Goal: Task Accomplishment & Management: Manage account settings

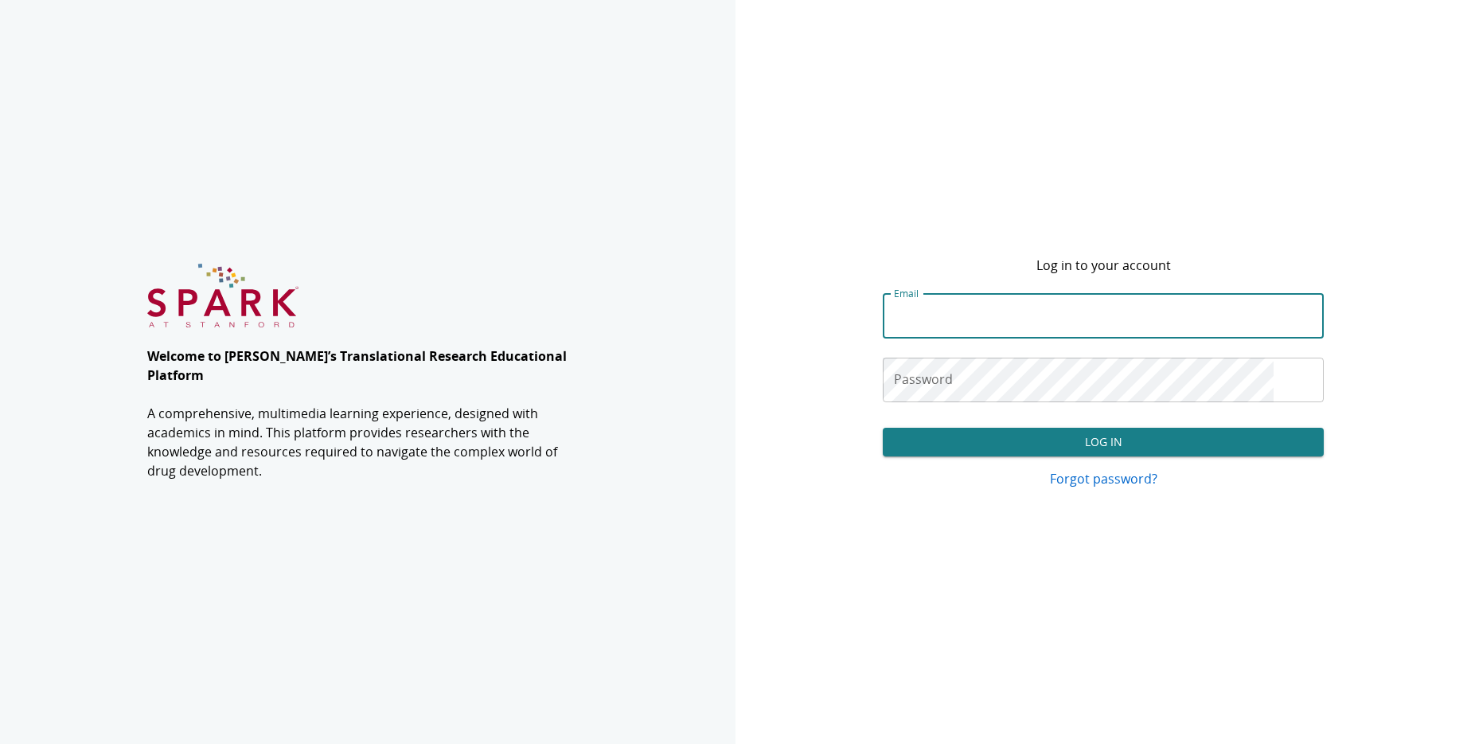
click at [1035, 316] on input "Email" at bounding box center [1103, 316] width 441 height 45
type input "**********"
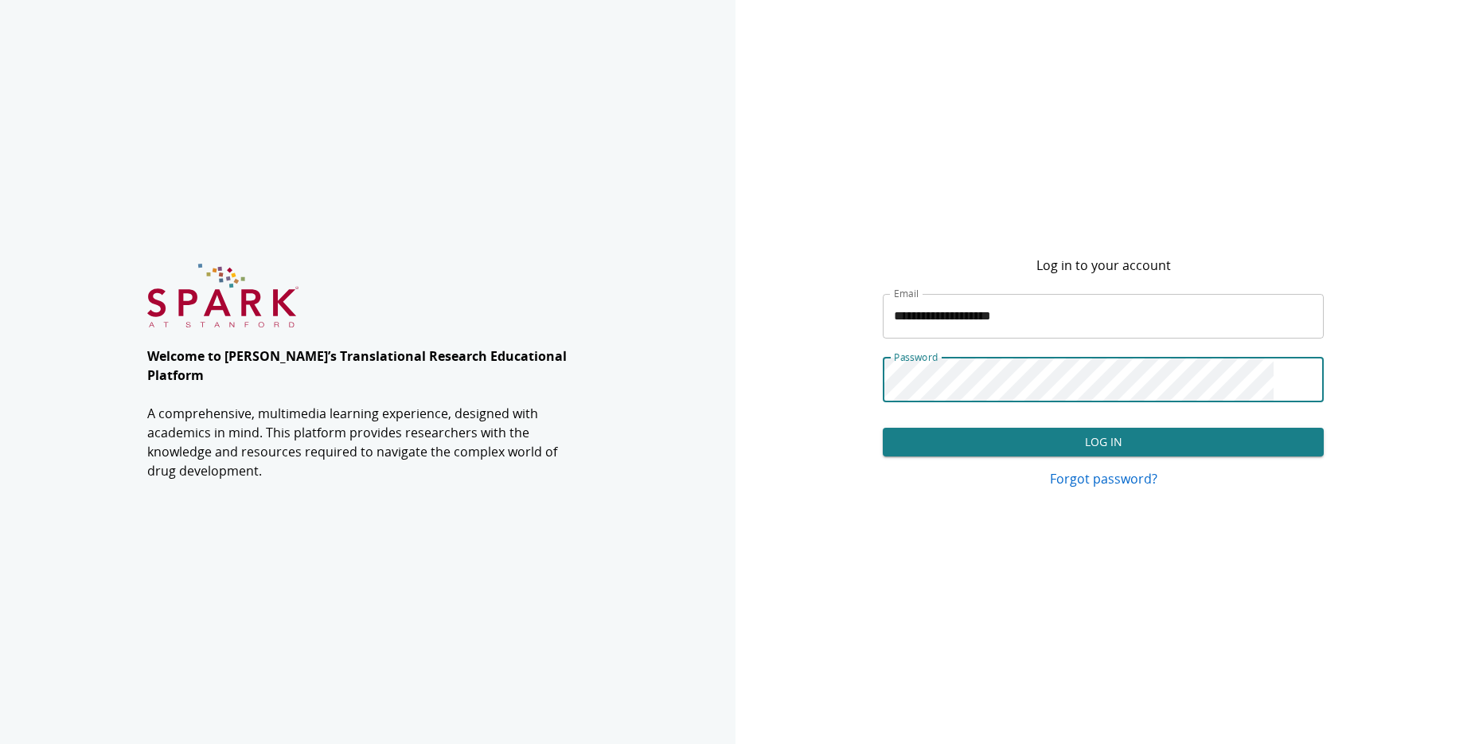
click at [1025, 447] on button "Log In" at bounding box center [1103, 442] width 441 height 29
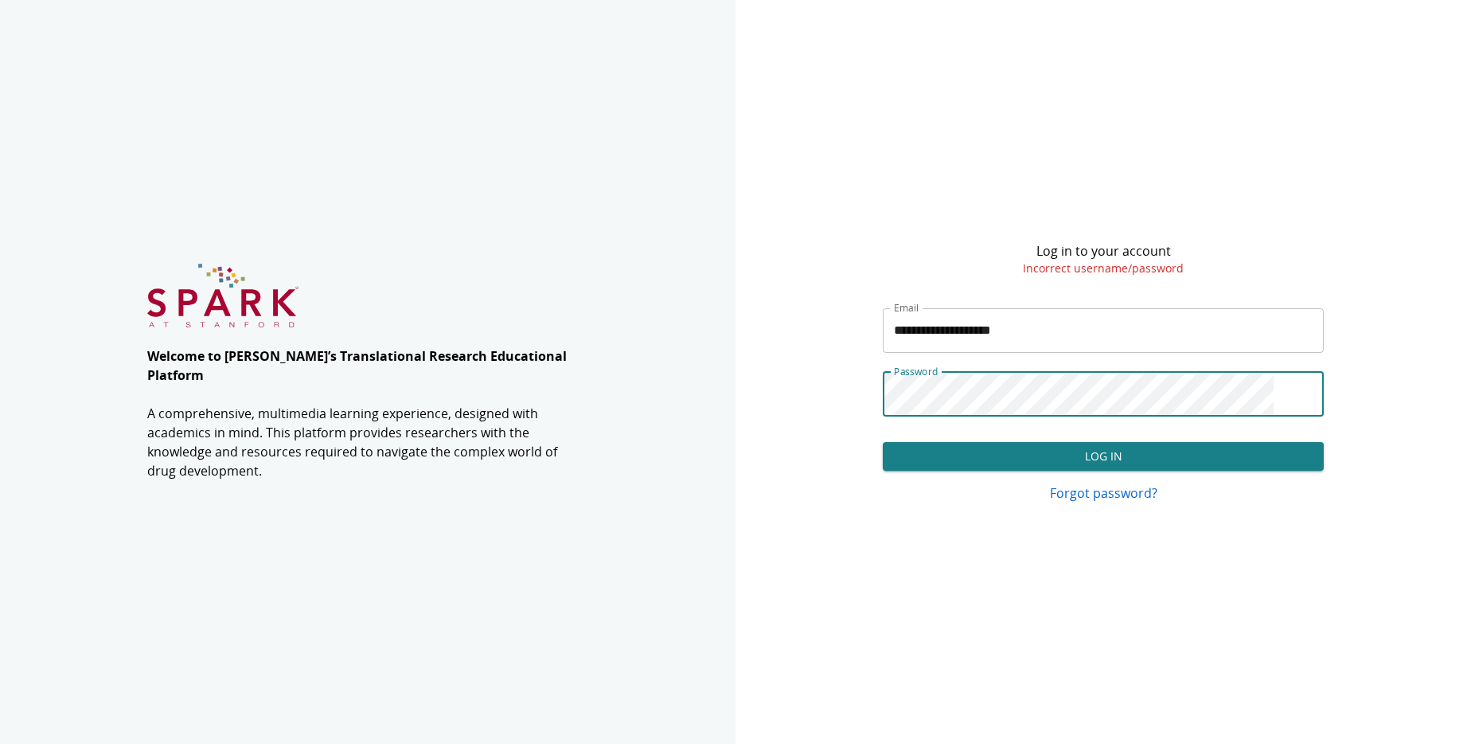
click at [873, 379] on div "**********" at bounding box center [1104, 372] width 736 height 744
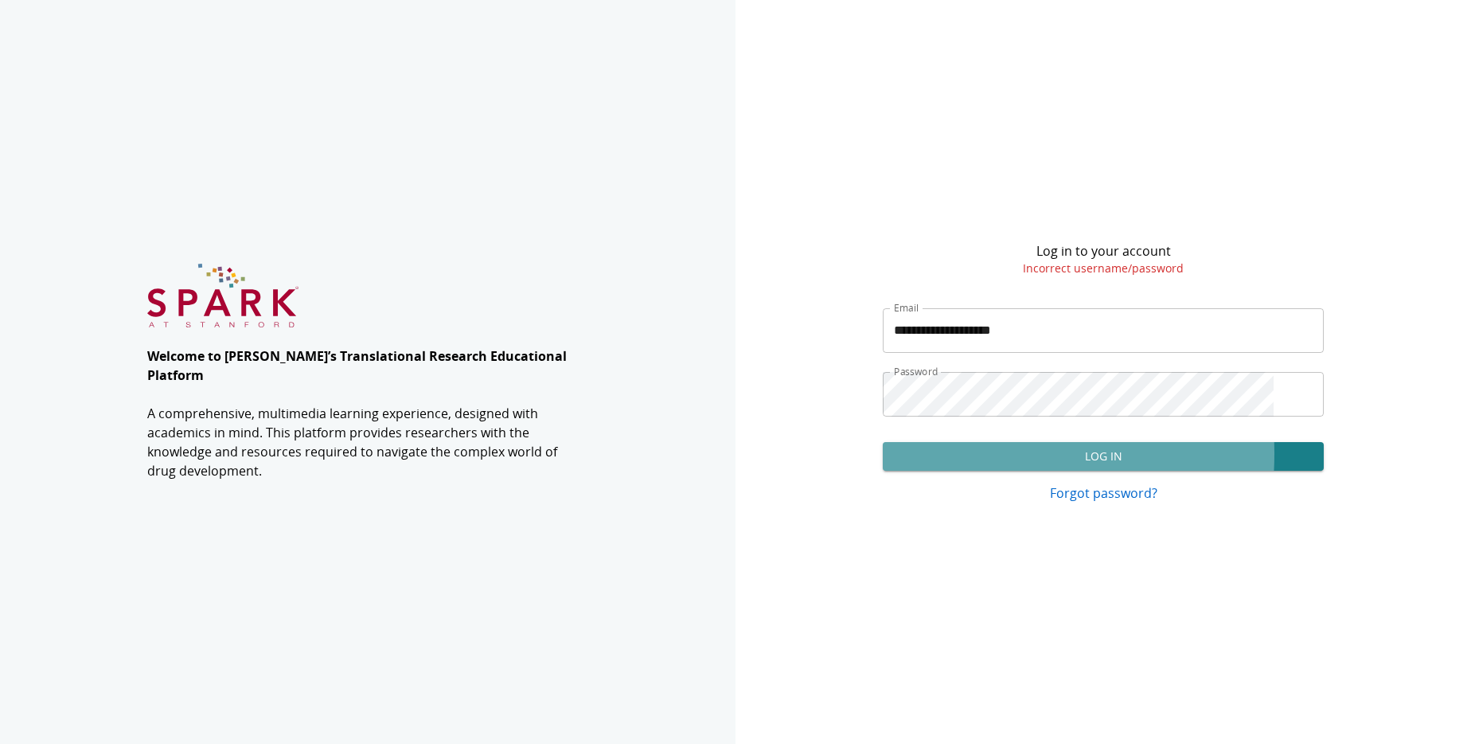
click at [944, 454] on button "Log In" at bounding box center [1103, 456] width 441 height 29
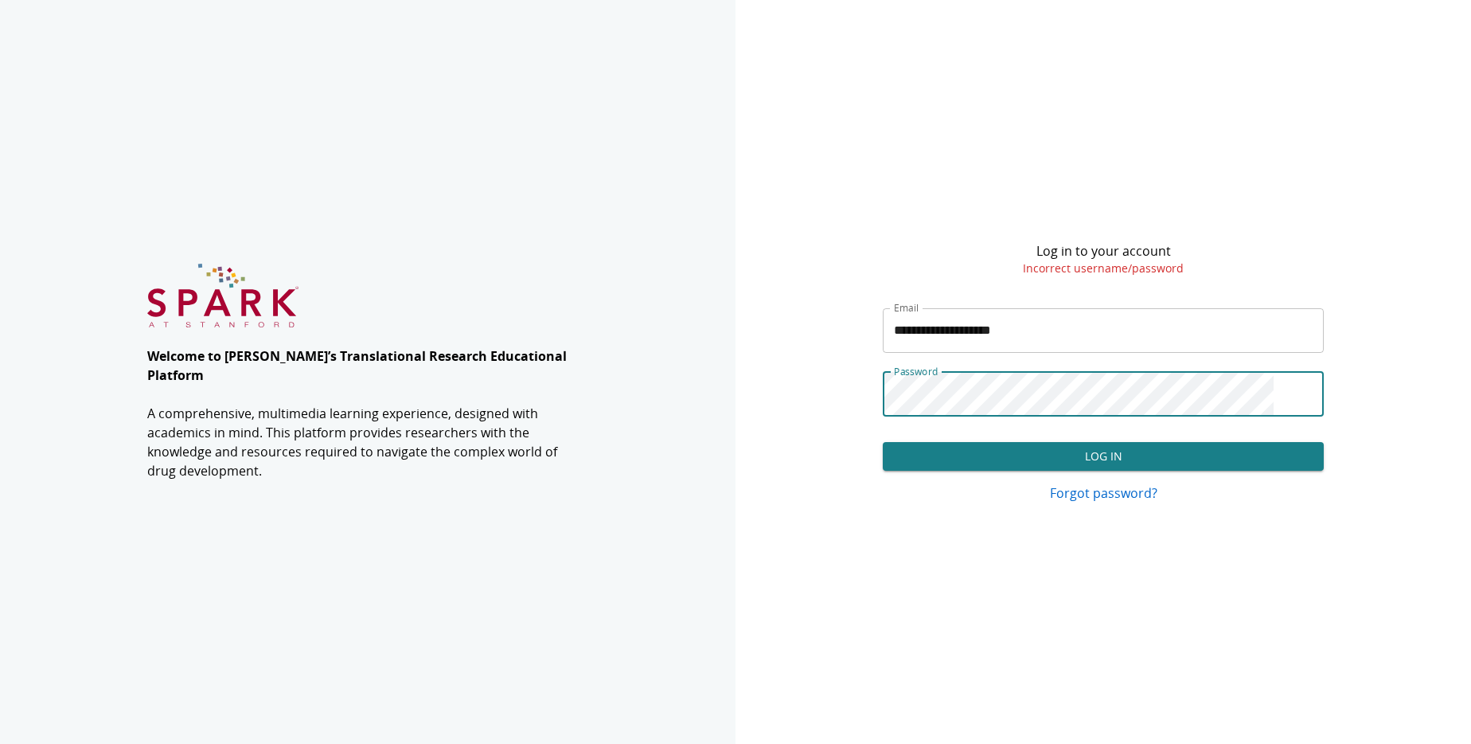
click at [1009, 444] on button "Log In" at bounding box center [1103, 456] width 441 height 29
click at [1069, 497] on p "Forgot password?" at bounding box center [1103, 492] width 441 height 19
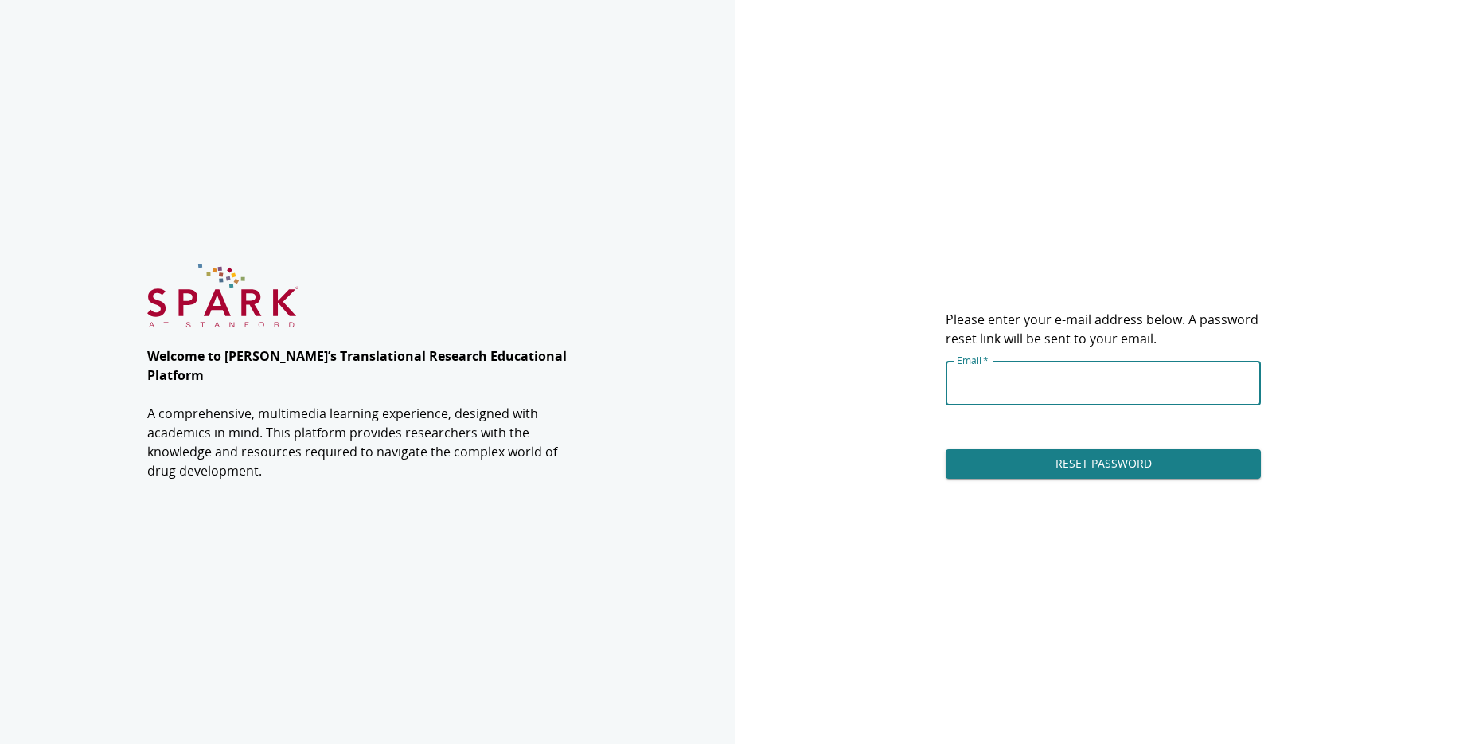
click at [1051, 390] on input "Email   *" at bounding box center [1103, 383] width 315 height 45
type input "**********"
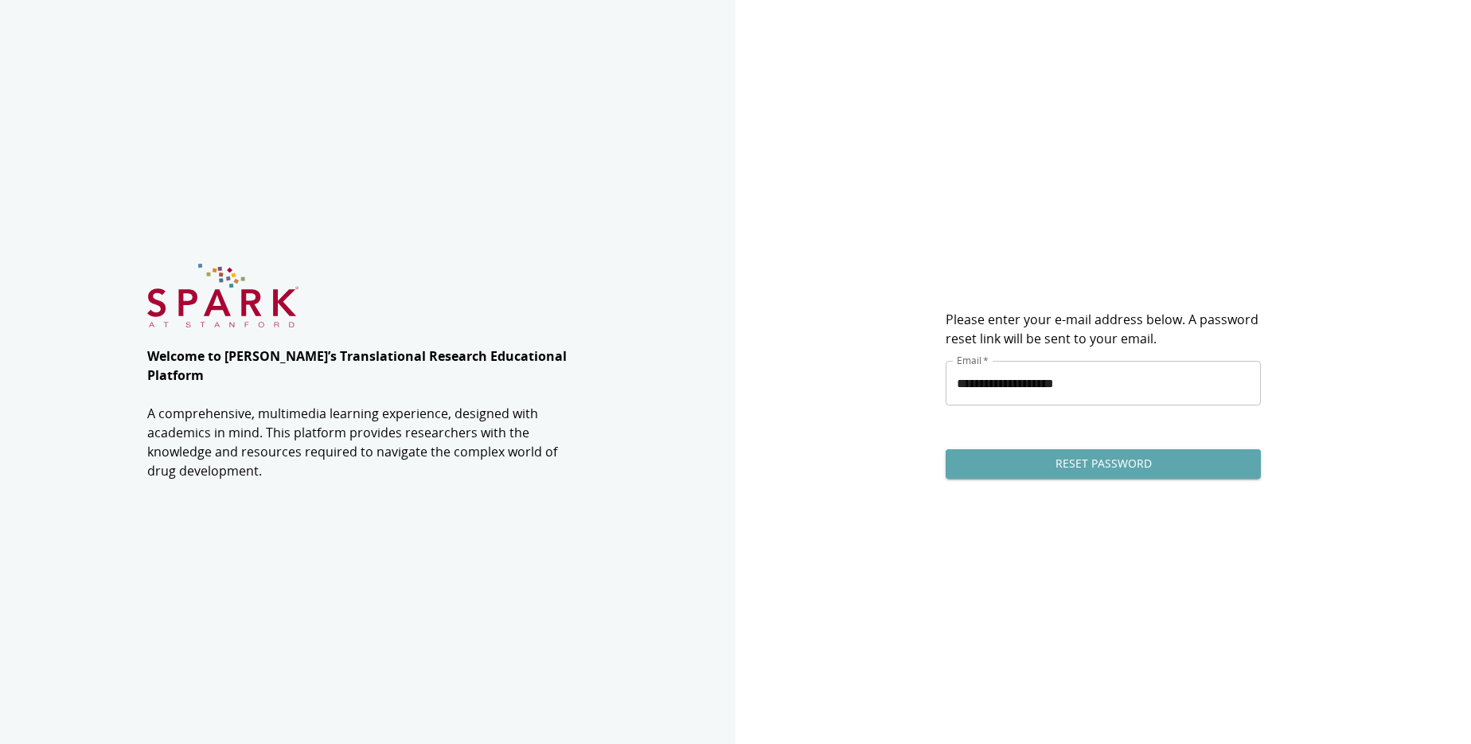
click at [1052, 471] on button "Reset Password" at bounding box center [1103, 463] width 315 height 29
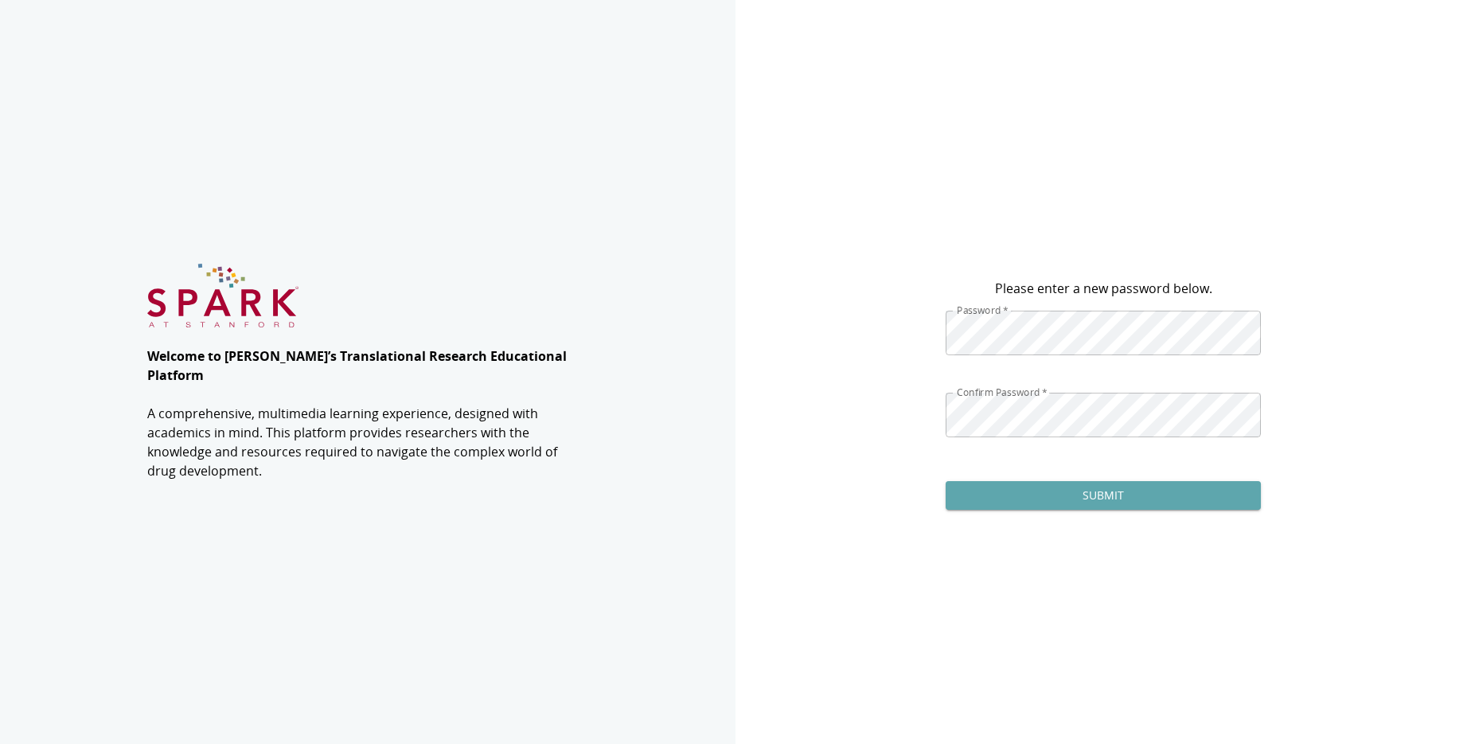
click at [1164, 498] on button "Submit" at bounding box center [1103, 495] width 315 height 29
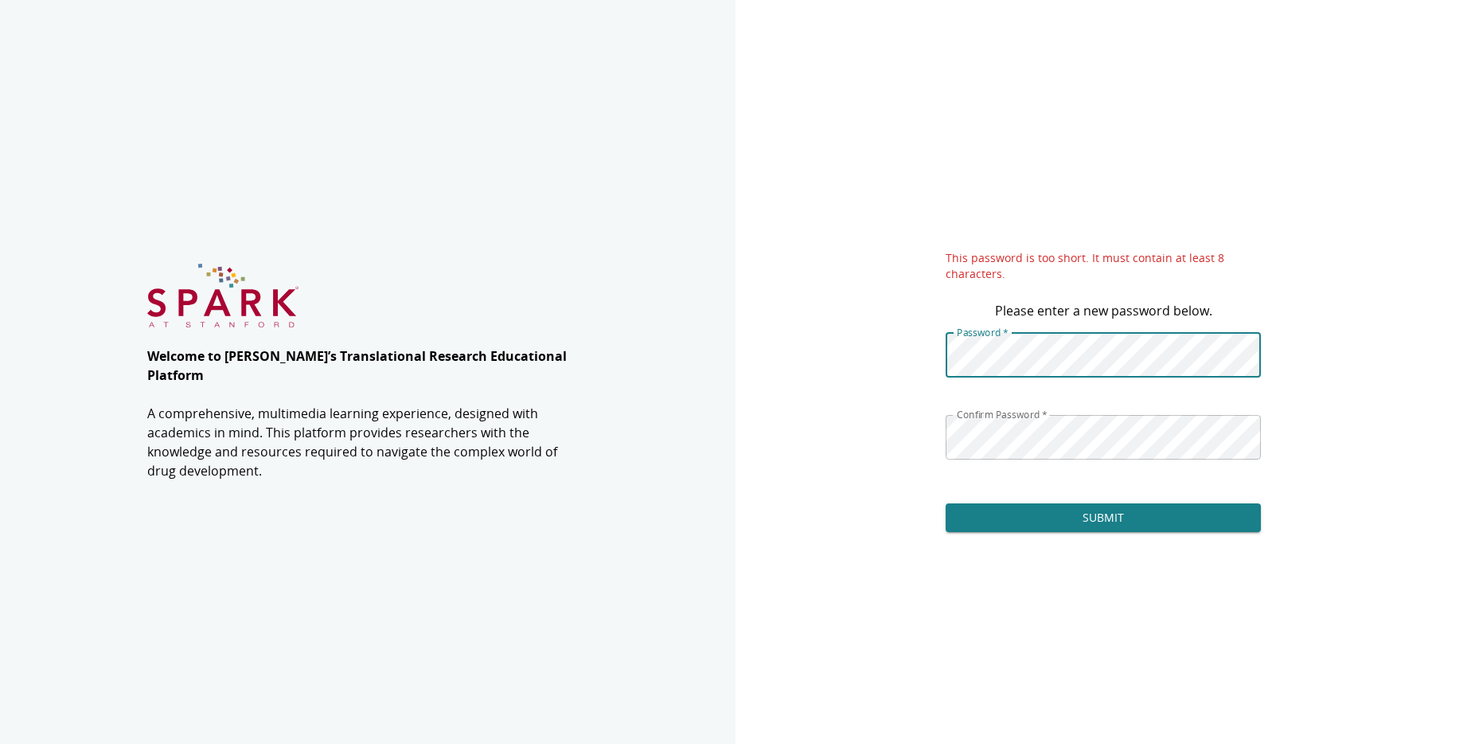
click at [941, 346] on main "This password is too short. It must contain at least 8 characters. Please enter…" at bounding box center [1103, 372] width 353 height 346
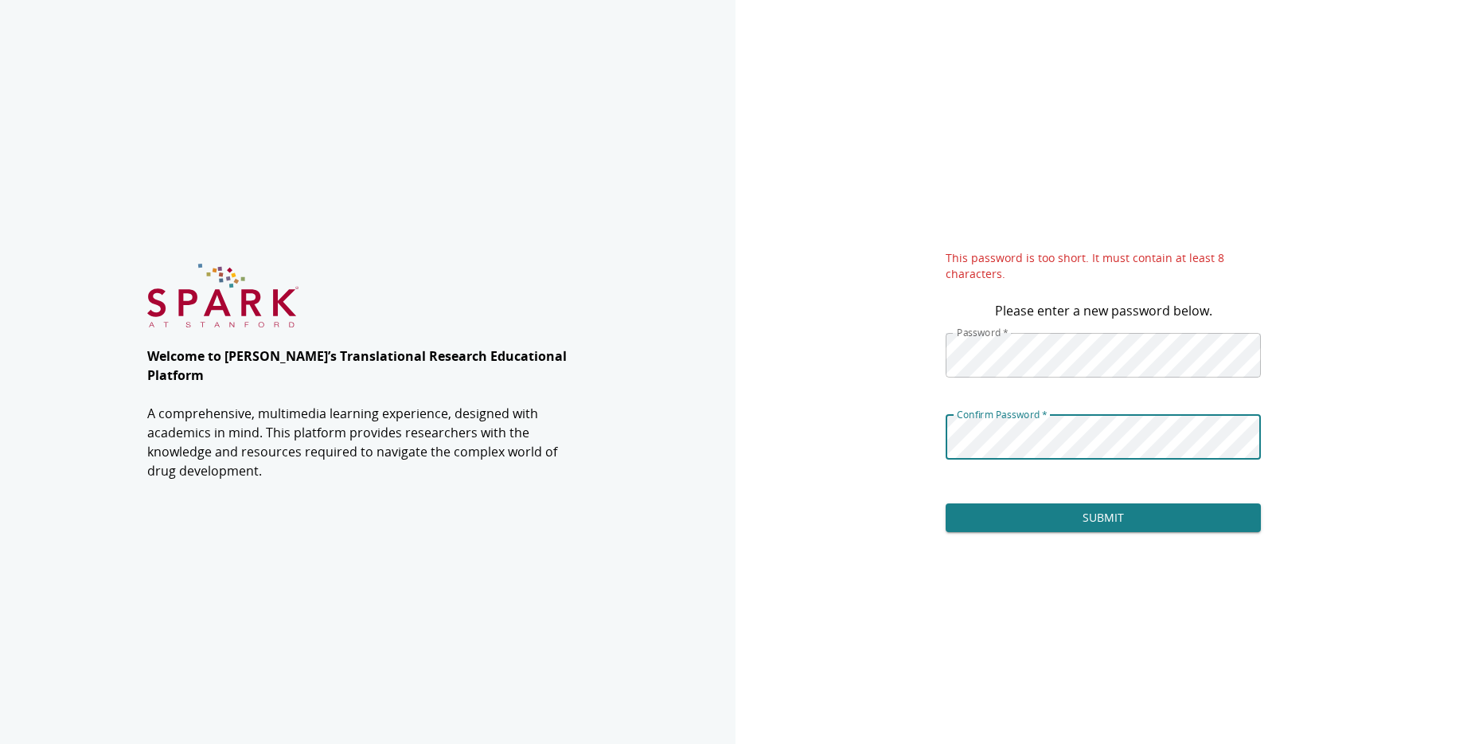
click at [910, 427] on div "This password is too short. It must contain at least 8 characters. Please enter…" at bounding box center [1104, 372] width 736 height 744
click at [1049, 513] on button "Submit" at bounding box center [1103, 517] width 315 height 29
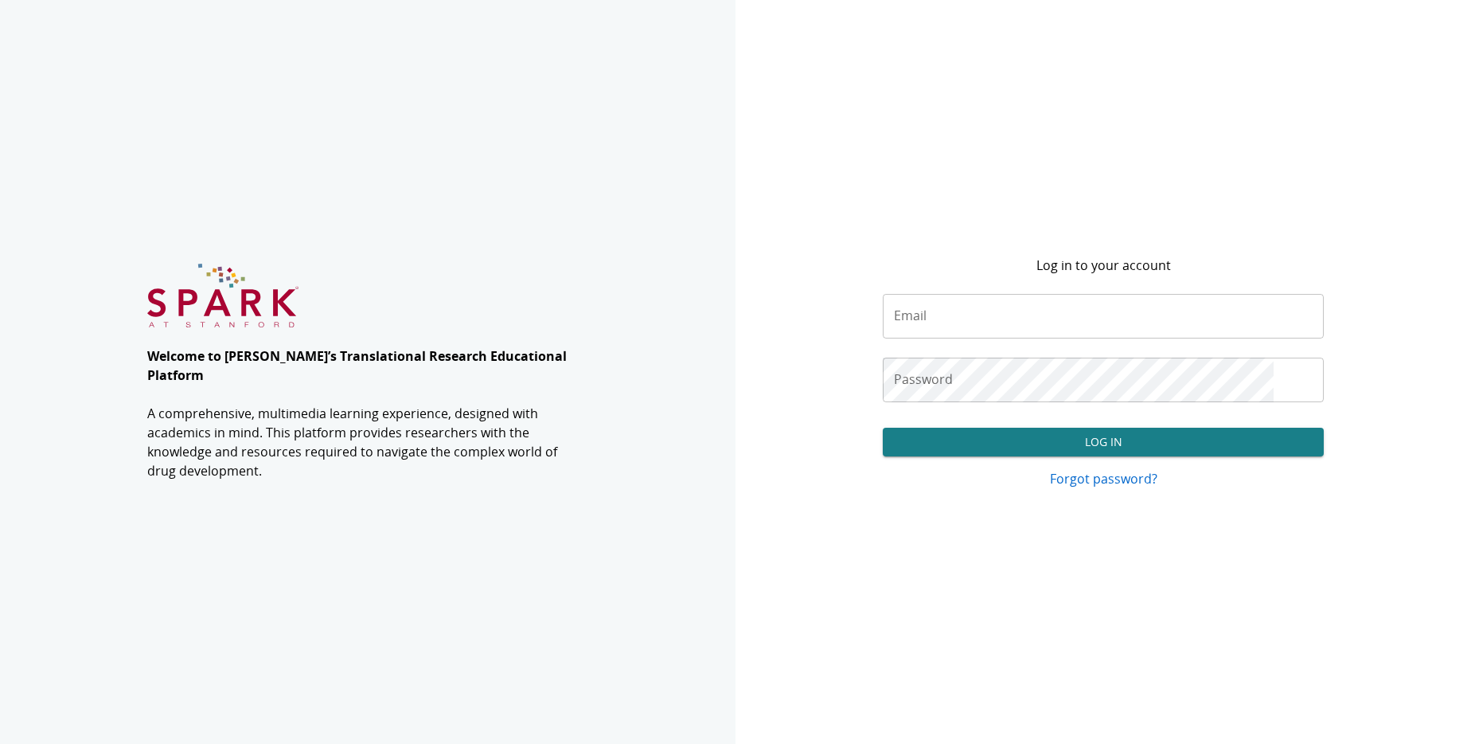
click at [979, 319] on input "Email" at bounding box center [1103, 316] width 441 height 45
type input "**********"
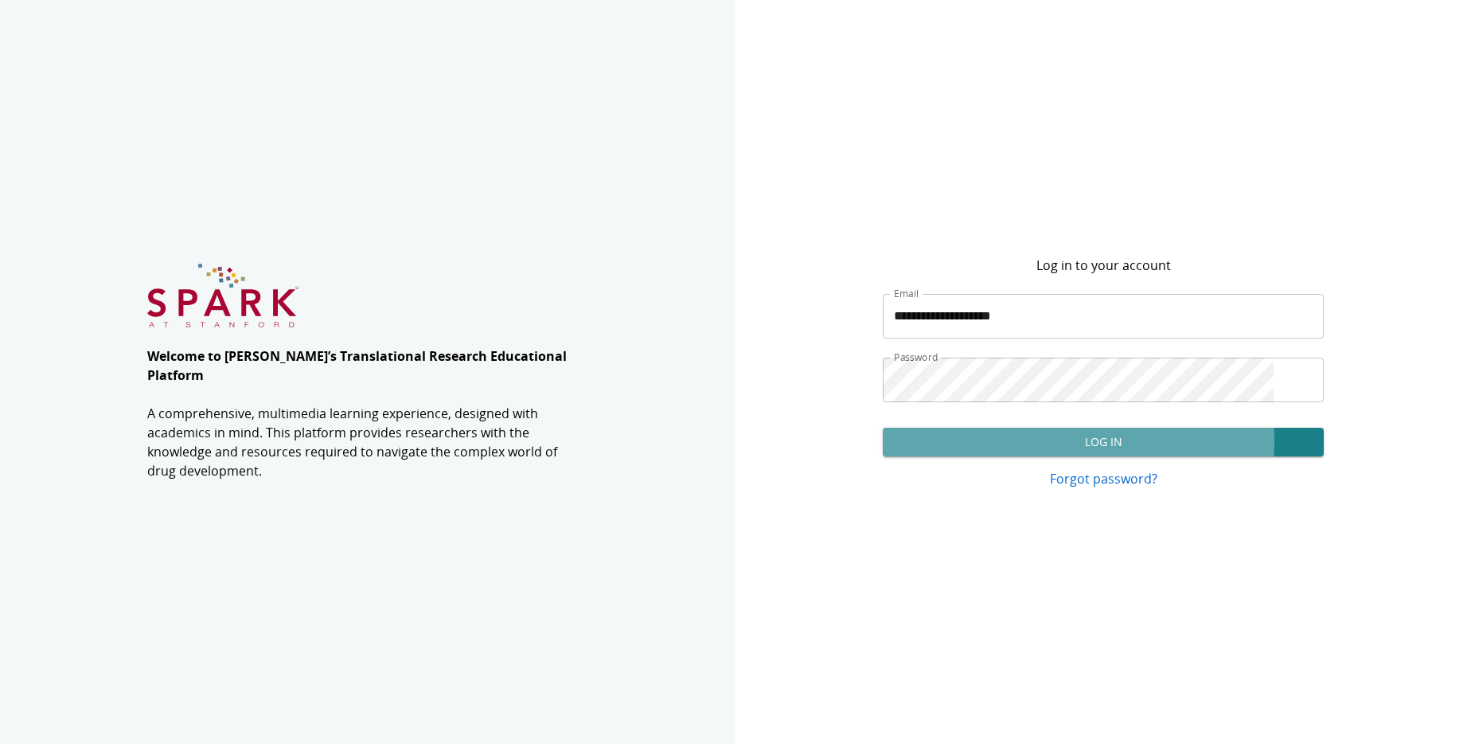
click at [1031, 443] on button "Log In" at bounding box center [1103, 442] width 441 height 29
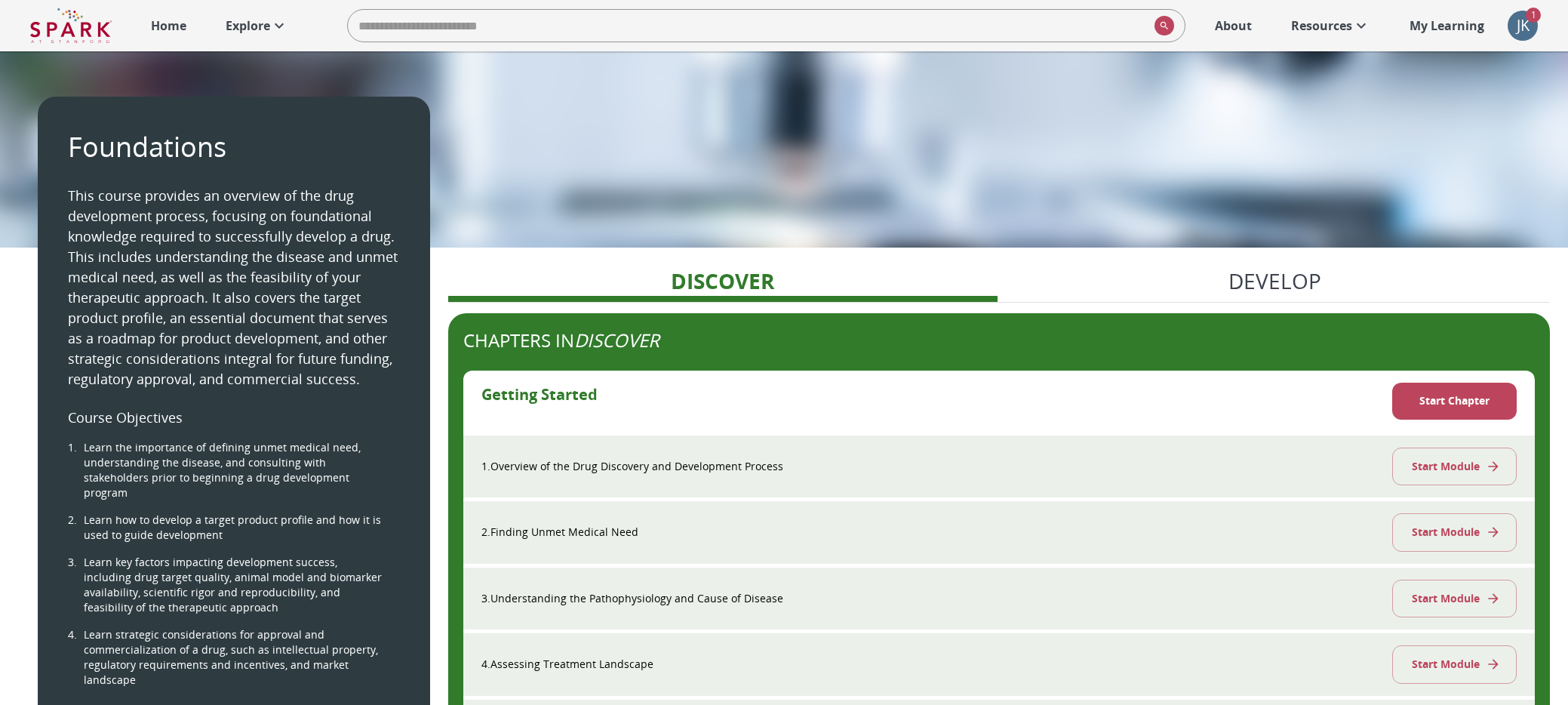
click at [257, 27] on p "Explore" at bounding box center [247, 26] width 45 height 18
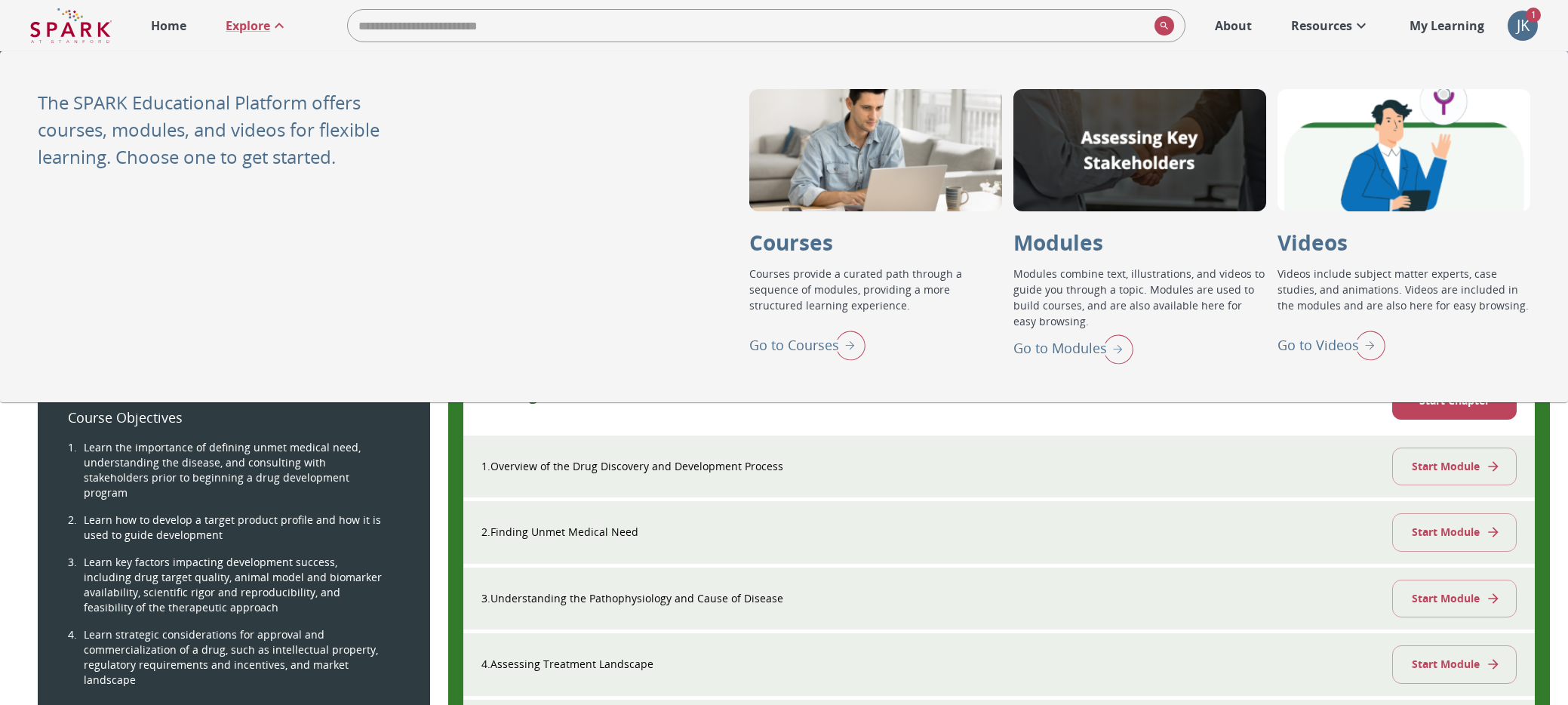
click at [175, 25] on p "Home" at bounding box center [168, 26] width 35 height 18
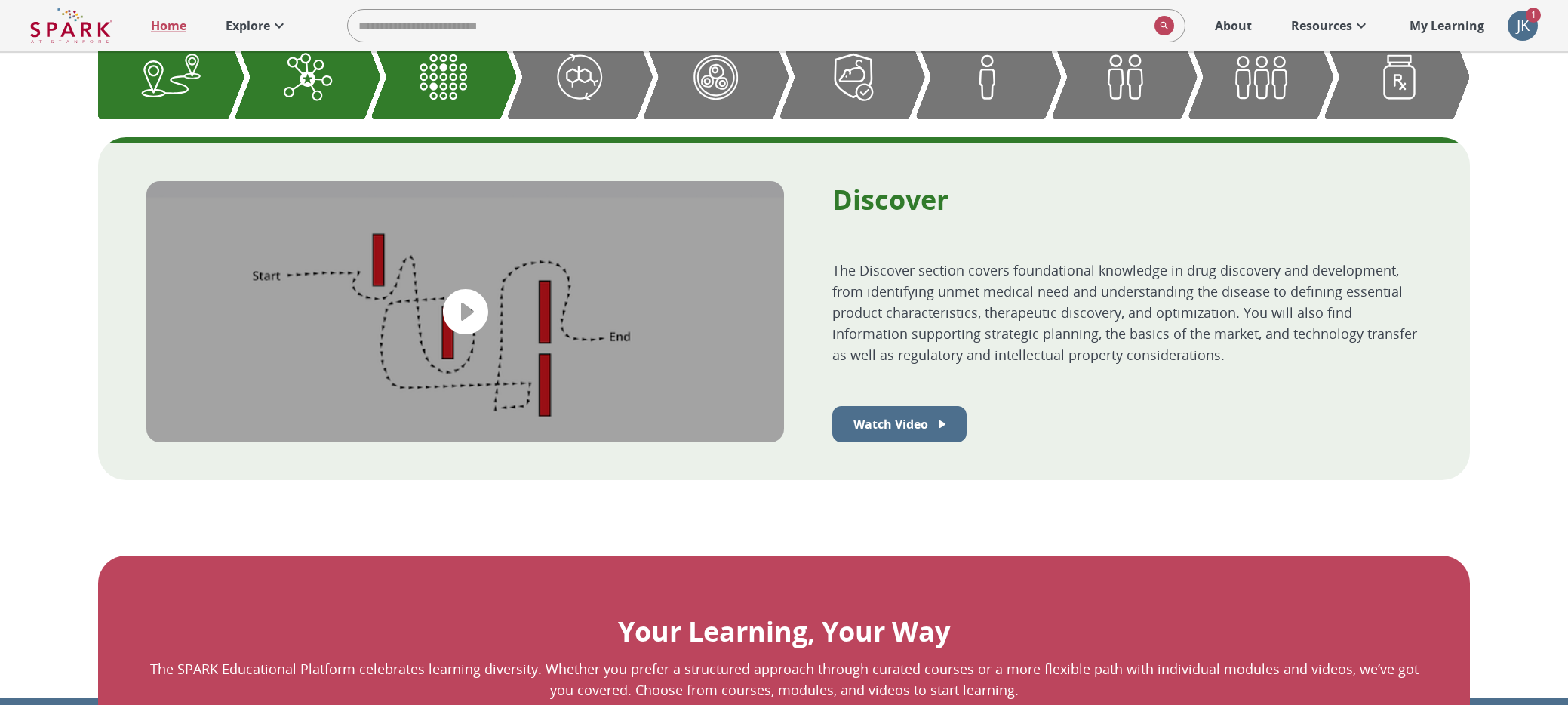
scroll to position [494, 0]
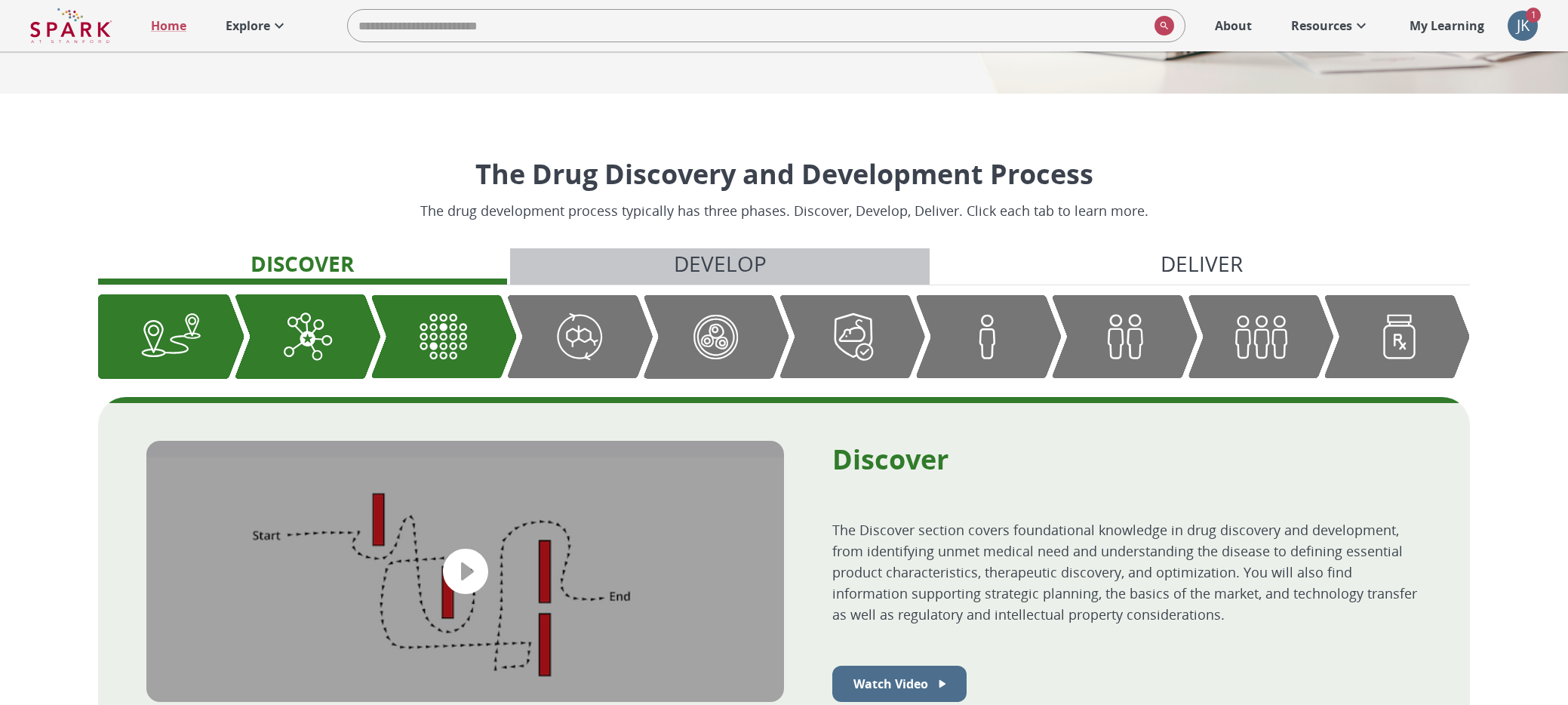
click at [690, 264] on p "Develop" at bounding box center [720, 262] width 93 height 31
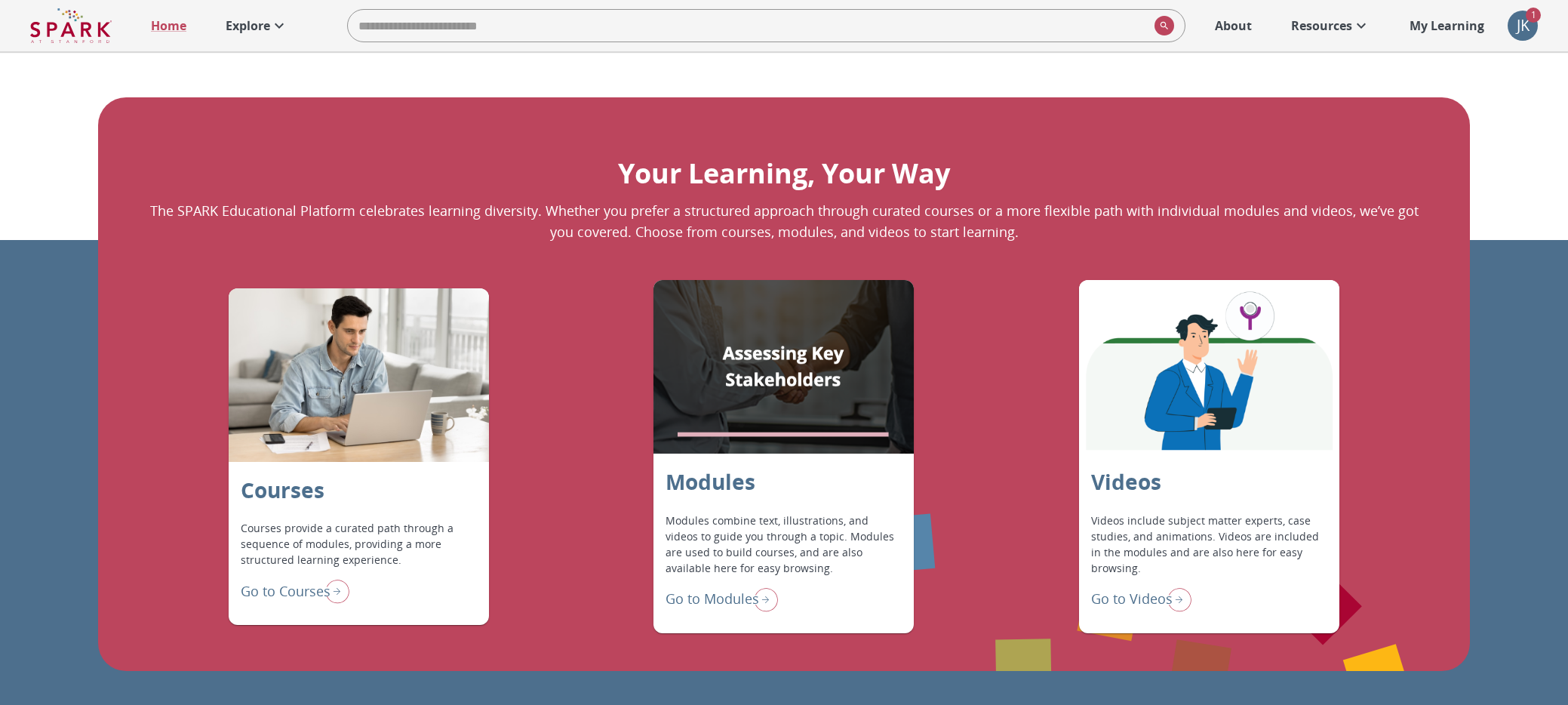
scroll to position [1422, 0]
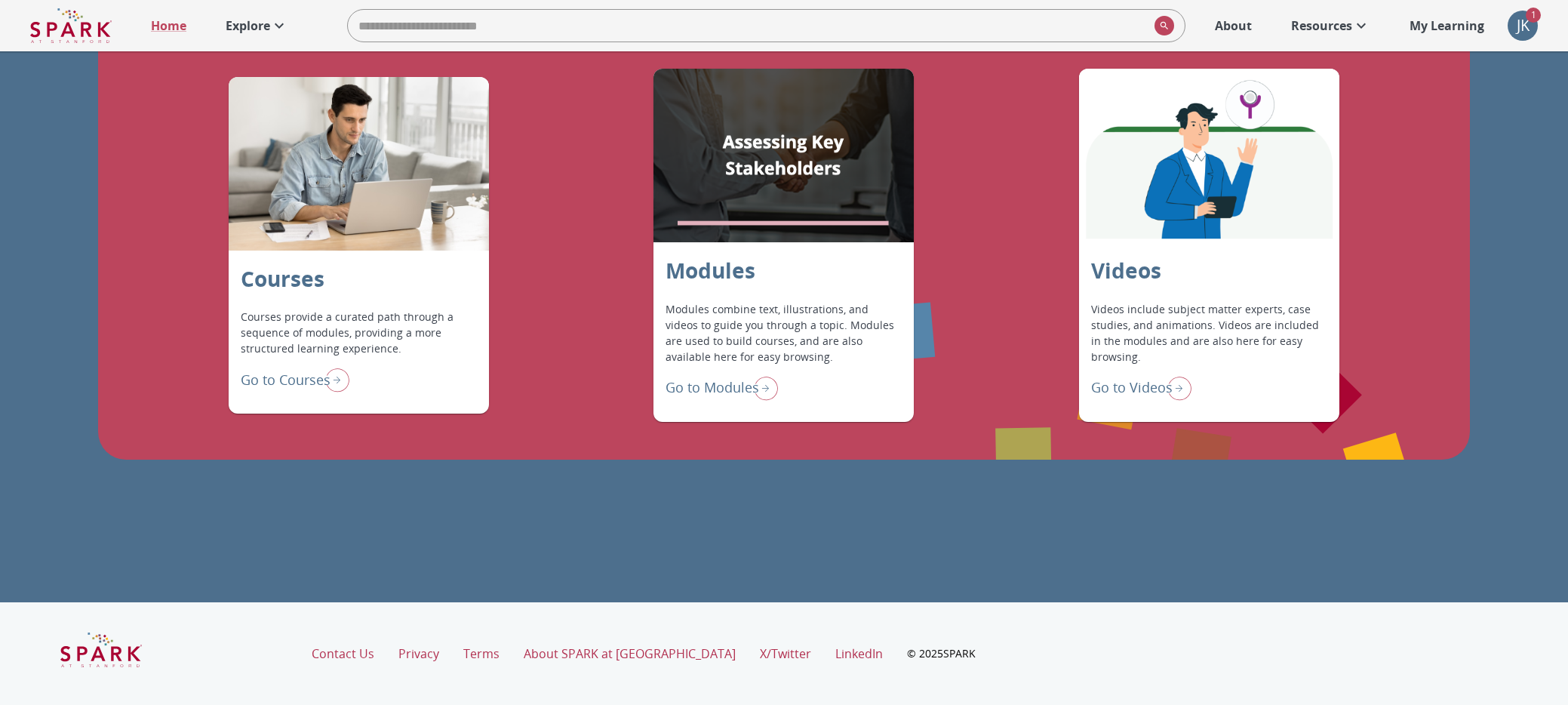
click at [330, 387] on img "Go to Courses" at bounding box center [335, 379] width 30 height 31
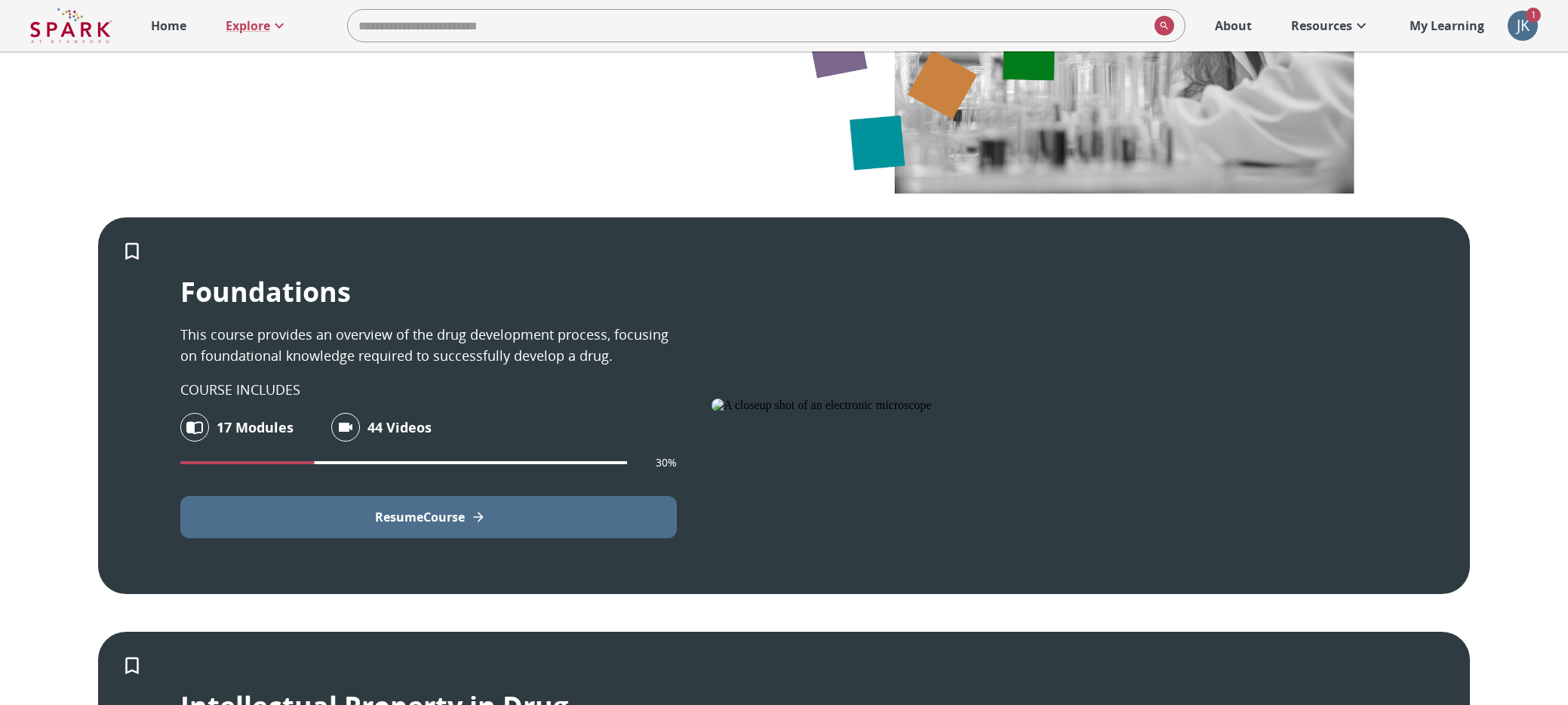
scroll to position [342, 0]
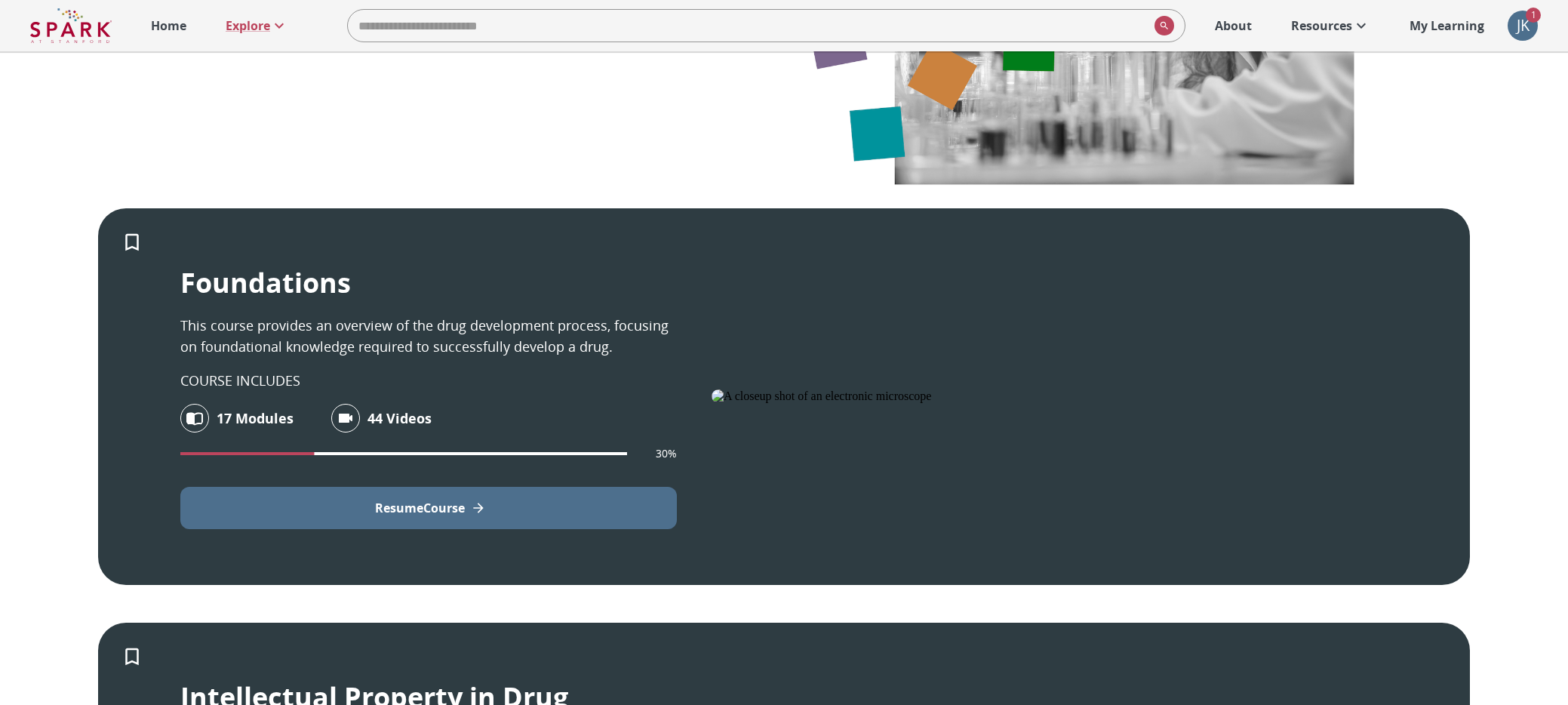
click at [460, 515] on p "Resume Course" at bounding box center [420, 507] width 90 height 18
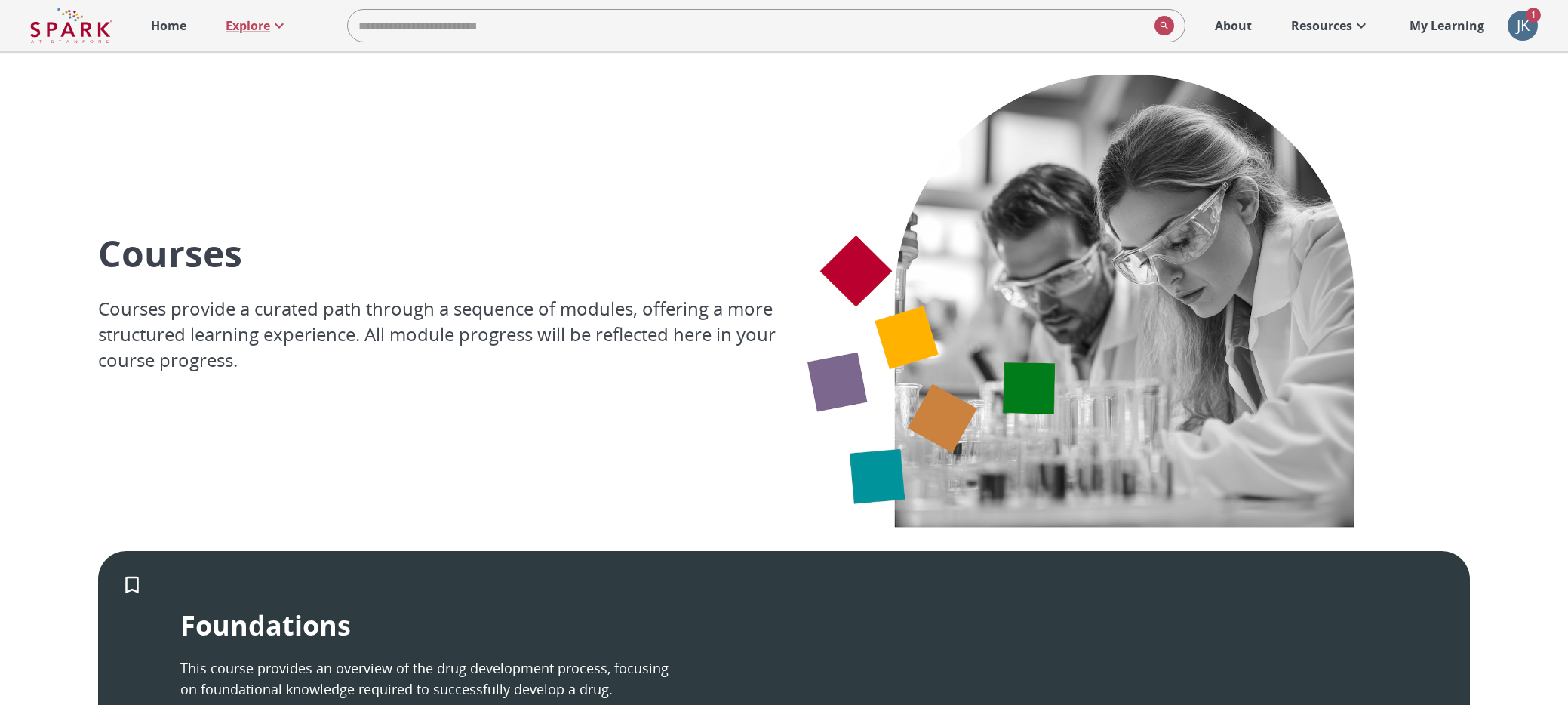
click at [172, 26] on p "Home" at bounding box center [168, 26] width 35 height 18
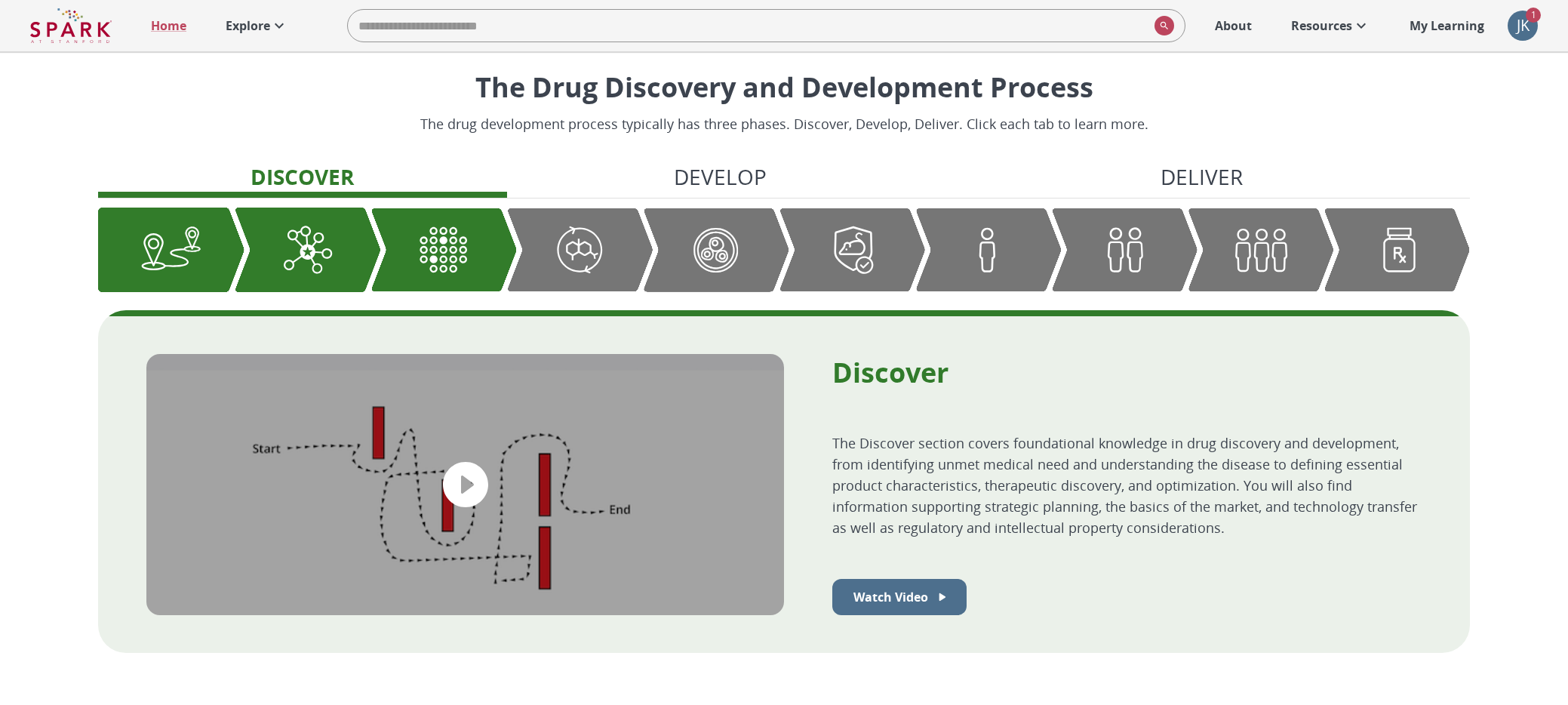
scroll to position [585, 0]
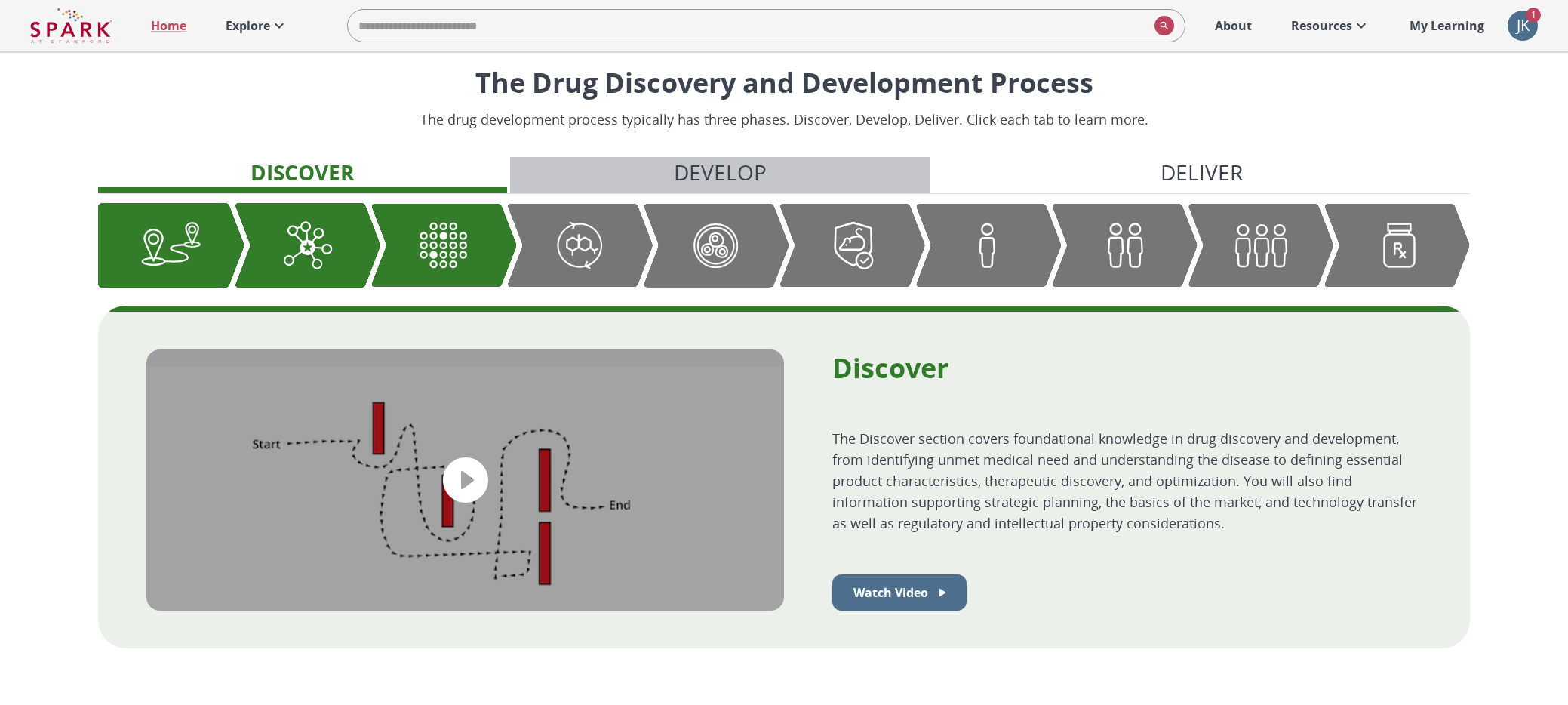
click at [705, 171] on p "Develop" at bounding box center [720, 172] width 93 height 31
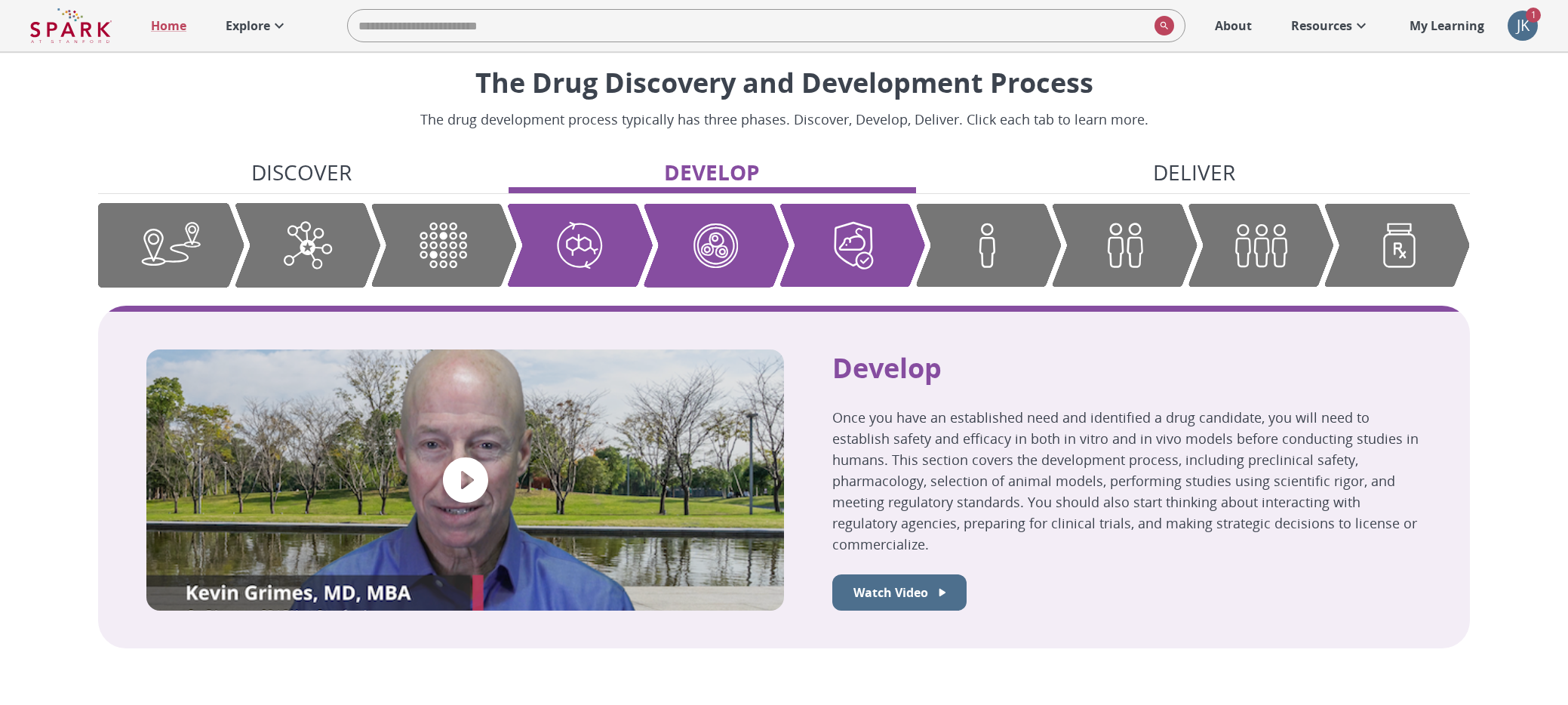
click at [1196, 173] on p "Deliver" at bounding box center [1194, 172] width 82 height 31
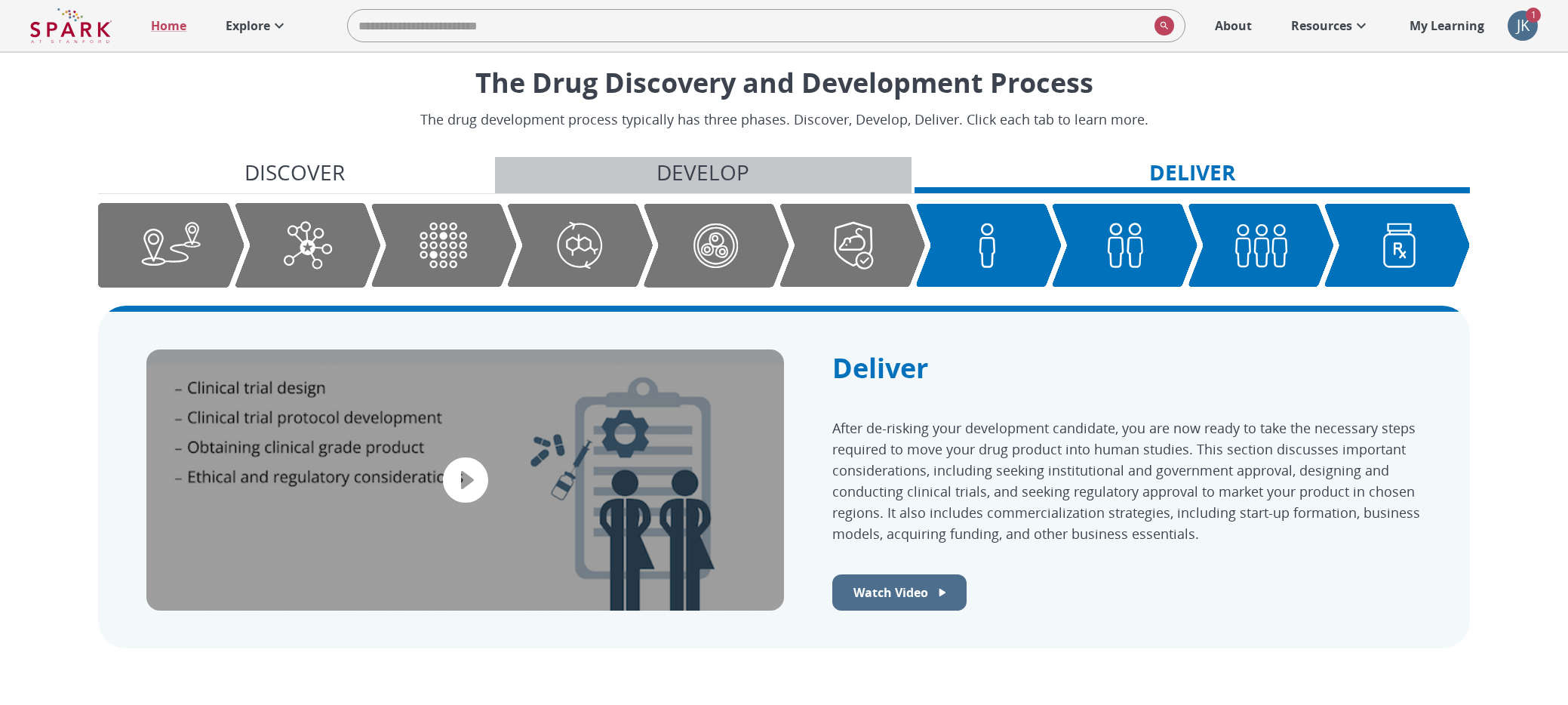
click at [700, 182] on p "Develop" at bounding box center [703, 172] width 93 height 31
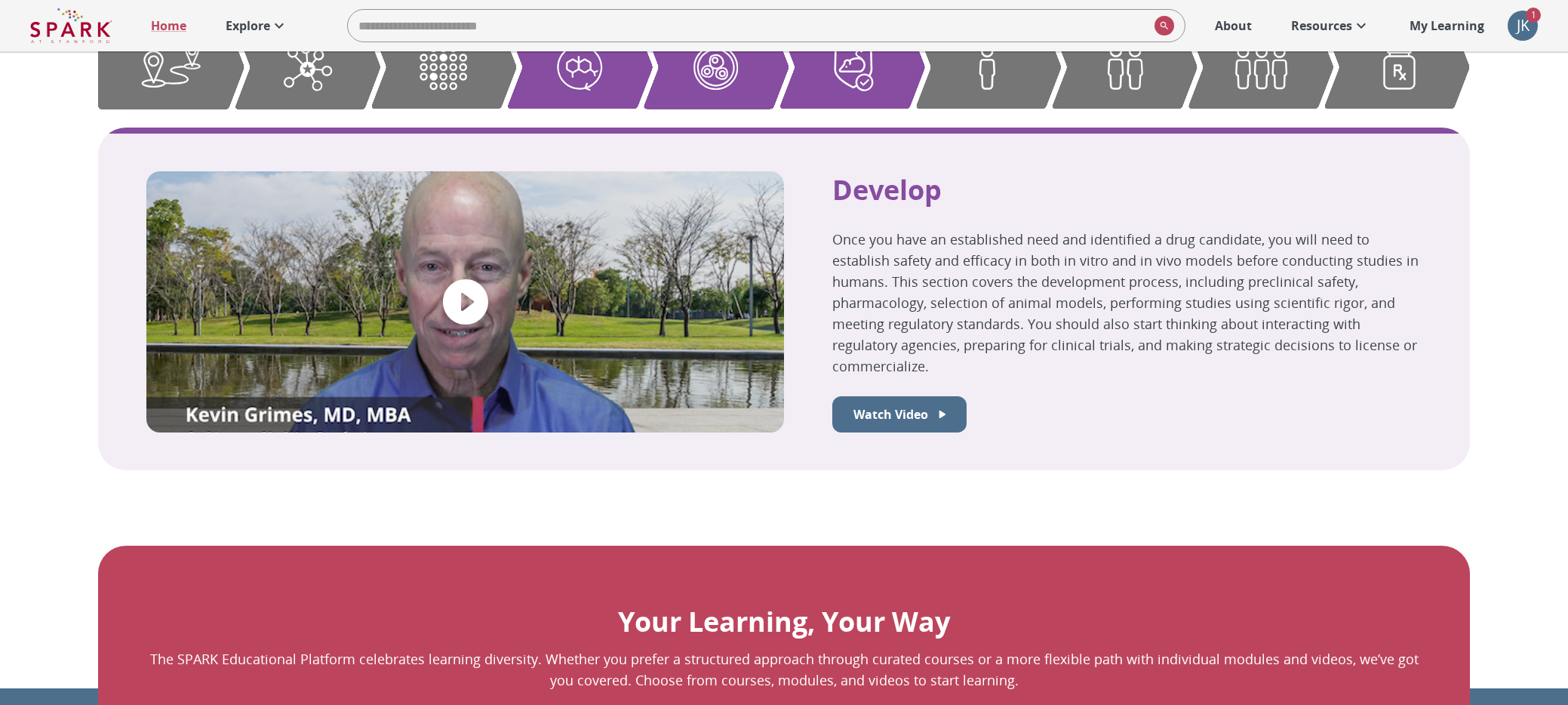
scroll to position [773, 0]
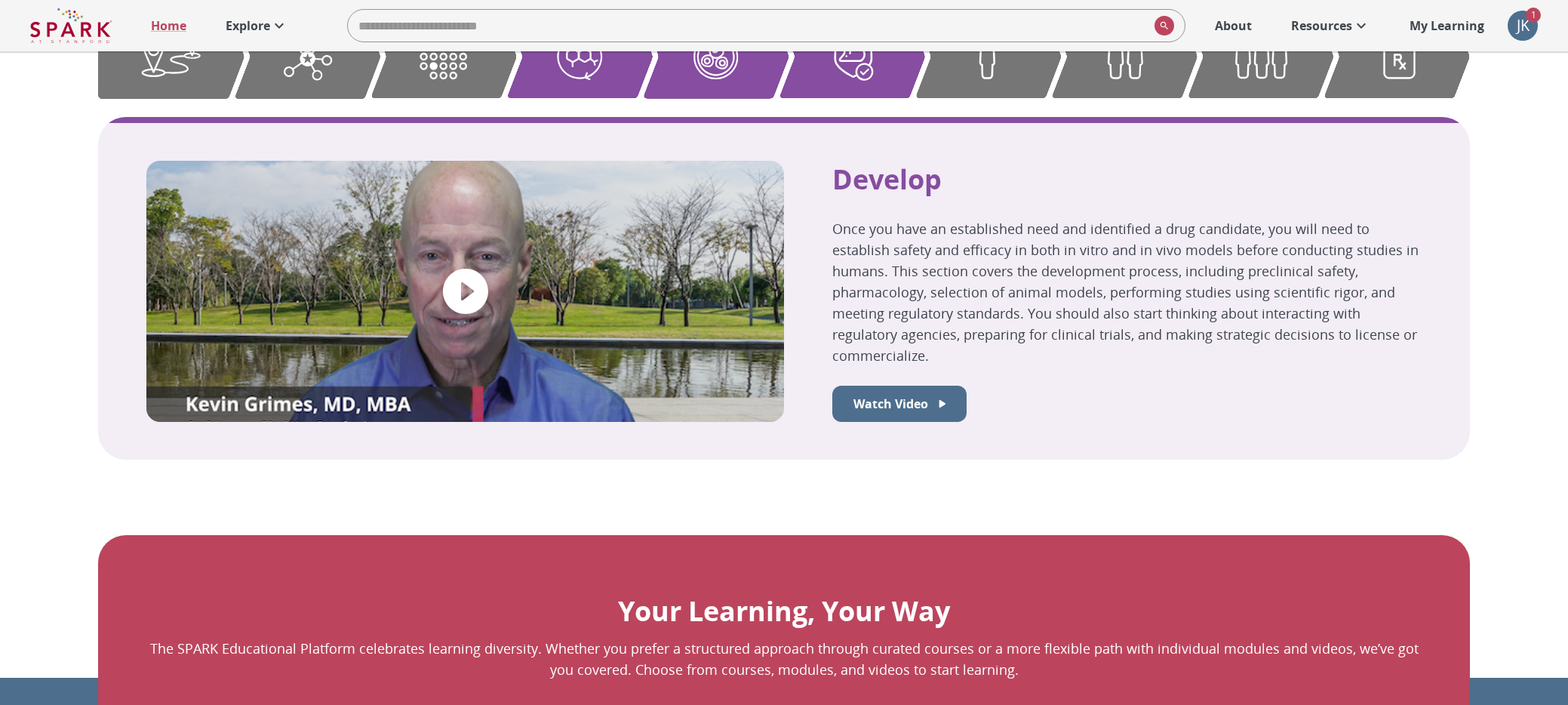
click at [586, 87] on div "Graphic showing the progression through the Discover, Develop, and Deliver pipe…" at bounding box center [579, 57] width 146 height 83
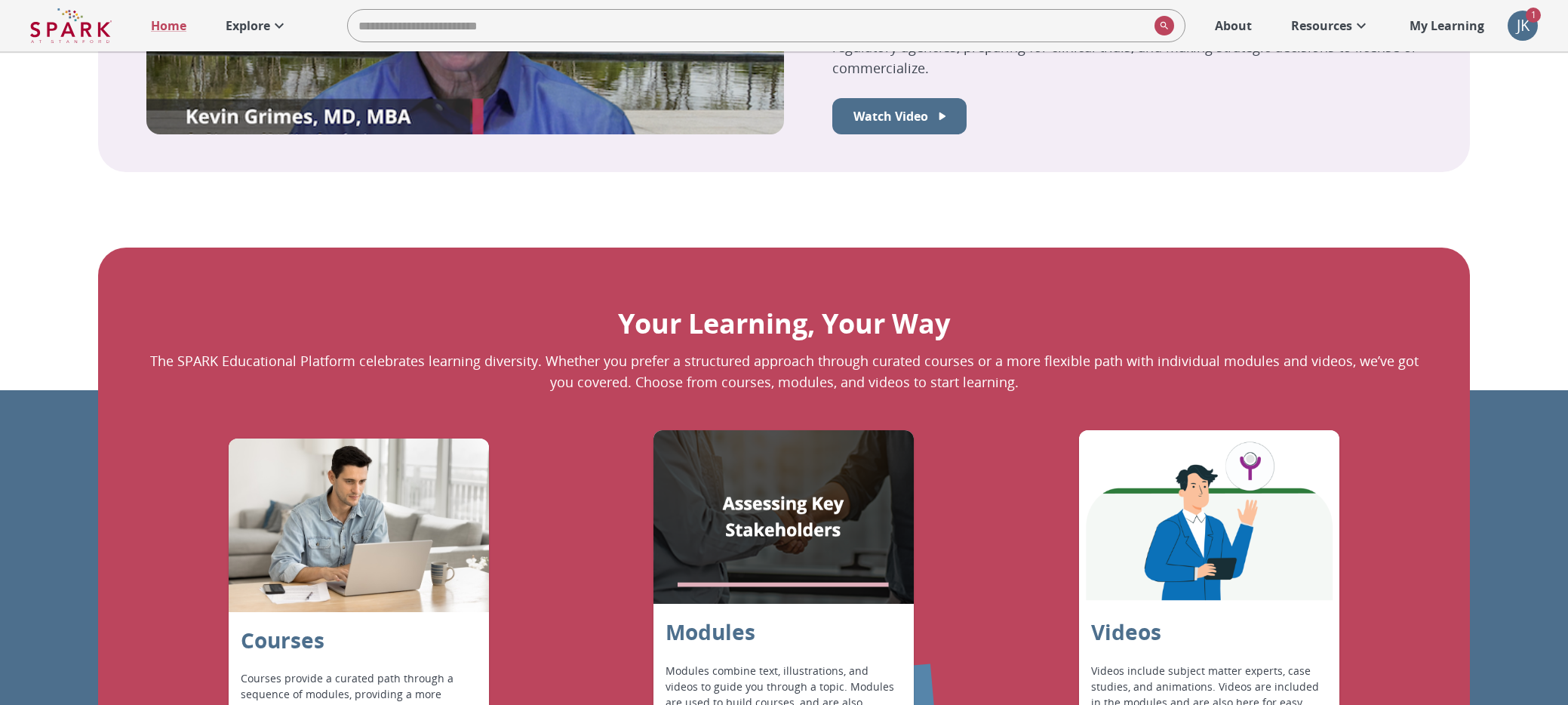
scroll to position [1193, 0]
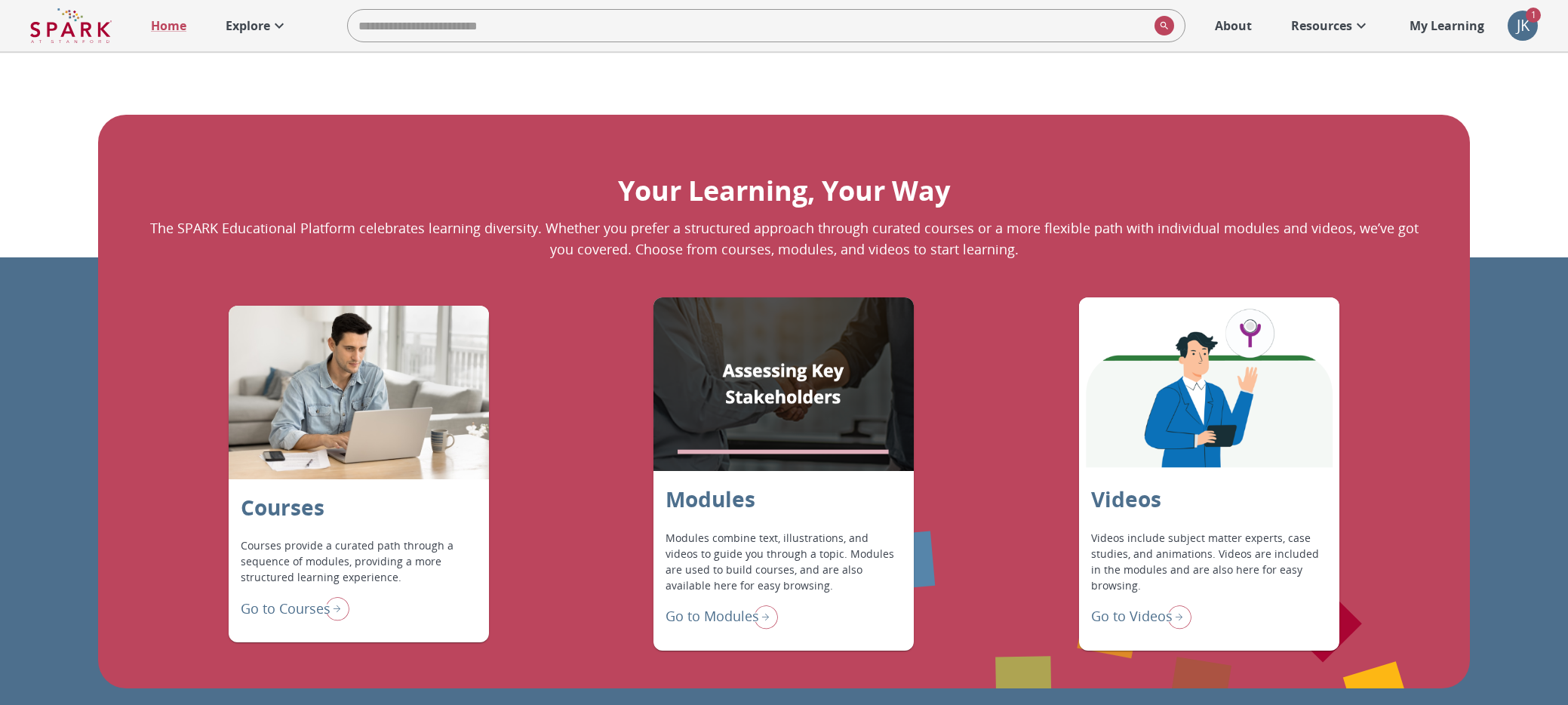
click at [335, 606] on img "Go to Courses" at bounding box center [335, 607] width 30 height 31
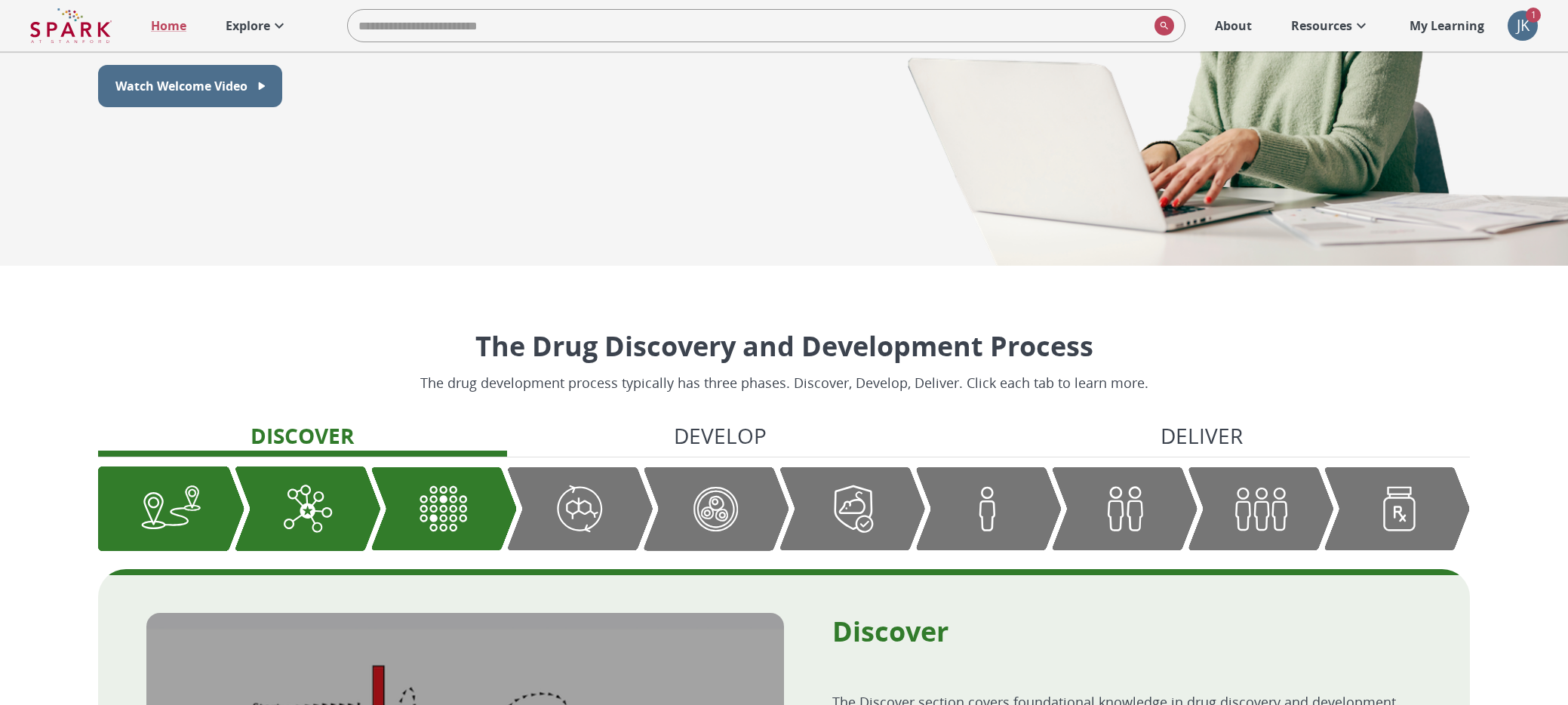
scroll to position [361, 0]
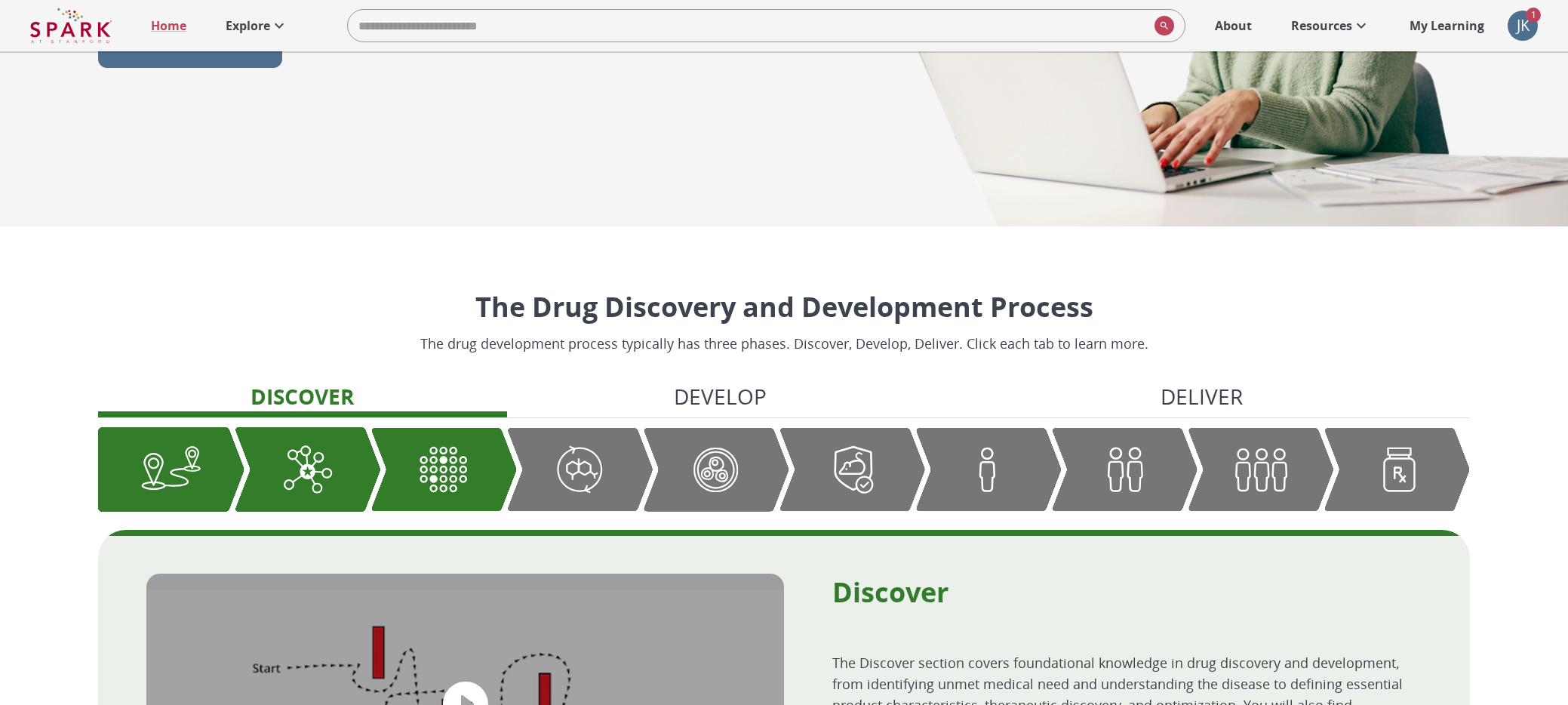
click at [698, 408] on p "Develop" at bounding box center [720, 395] width 93 height 31
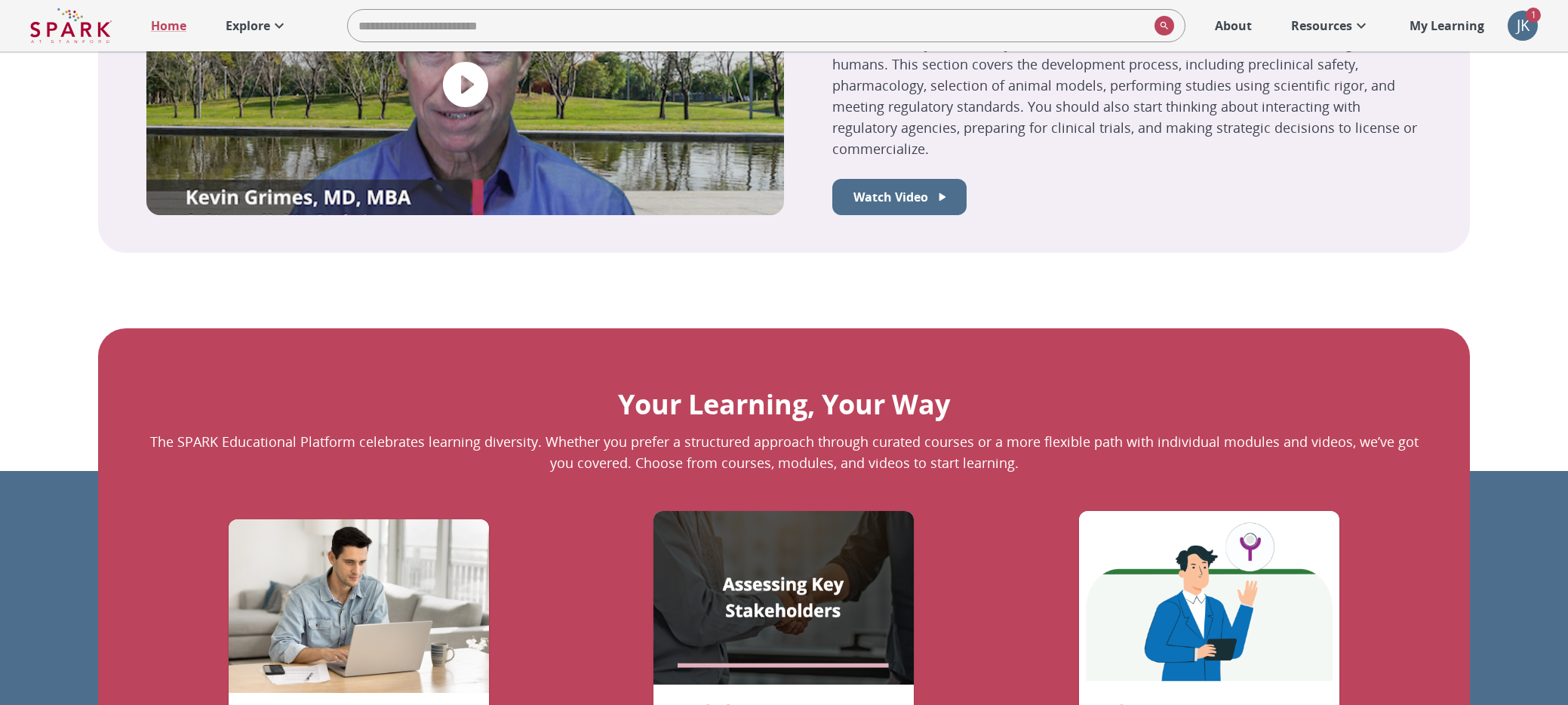
scroll to position [1282, 0]
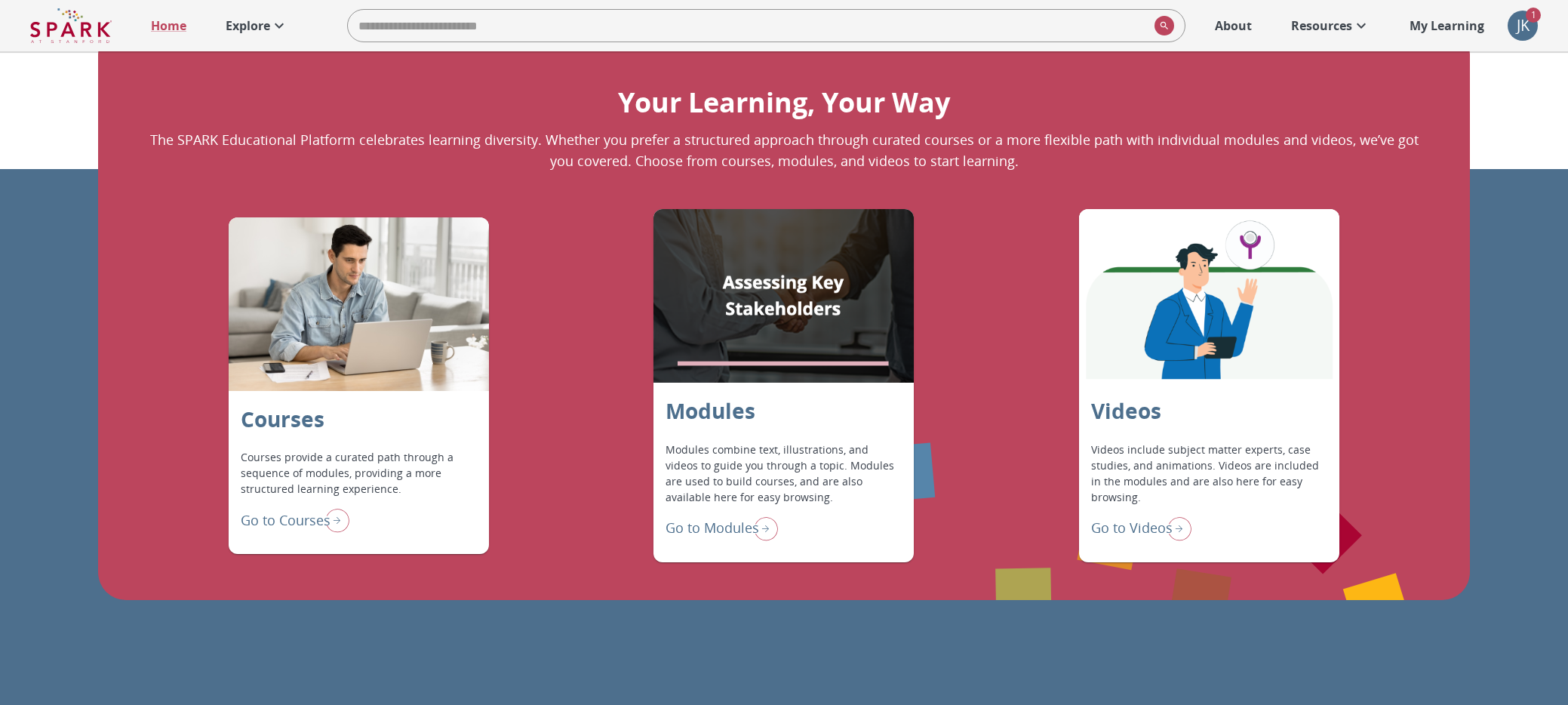
click at [733, 530] on p "Go to Modules" at bounding box center [712, 527] width 94 height 20
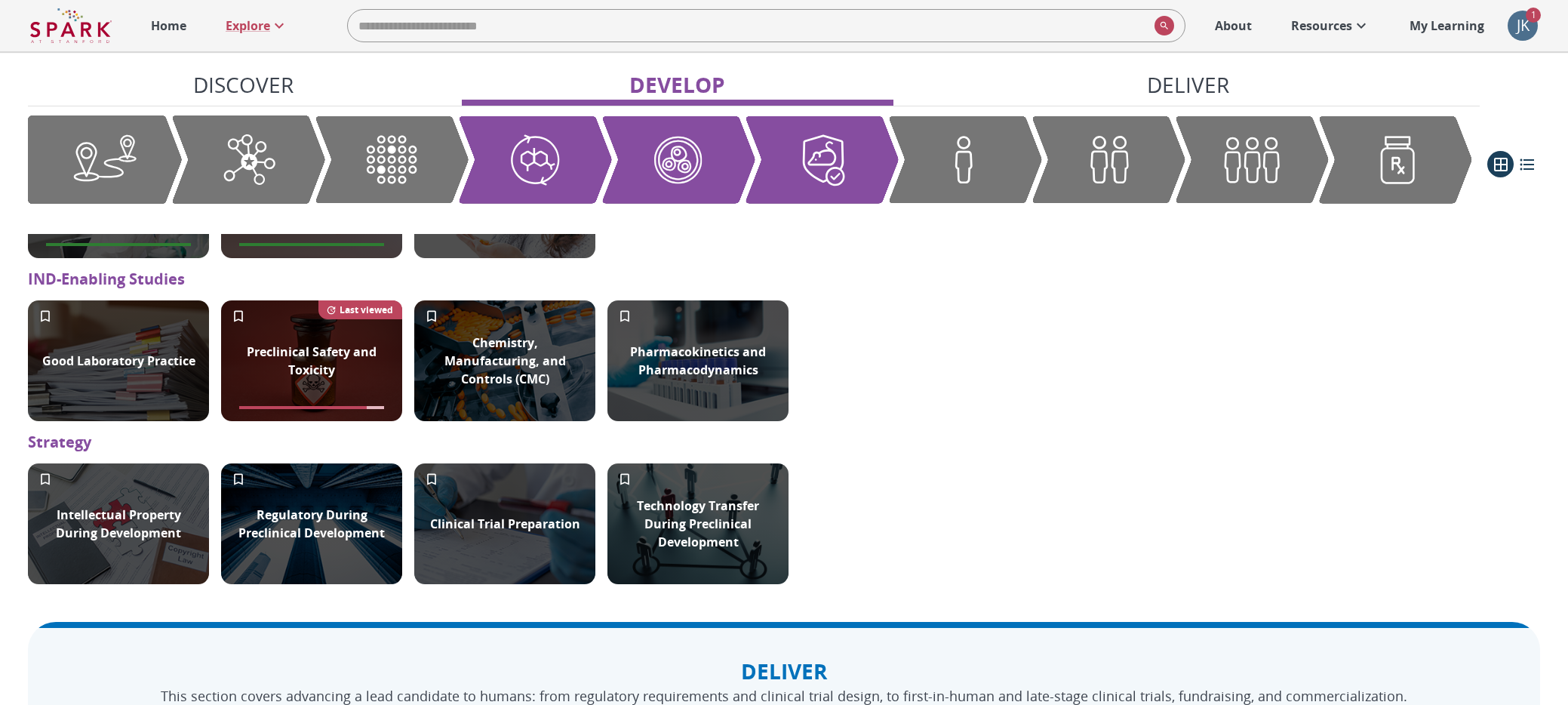
scroll to position [1367, 0]
